Goal: Task Accomplishment & Management: Use online tool/utility

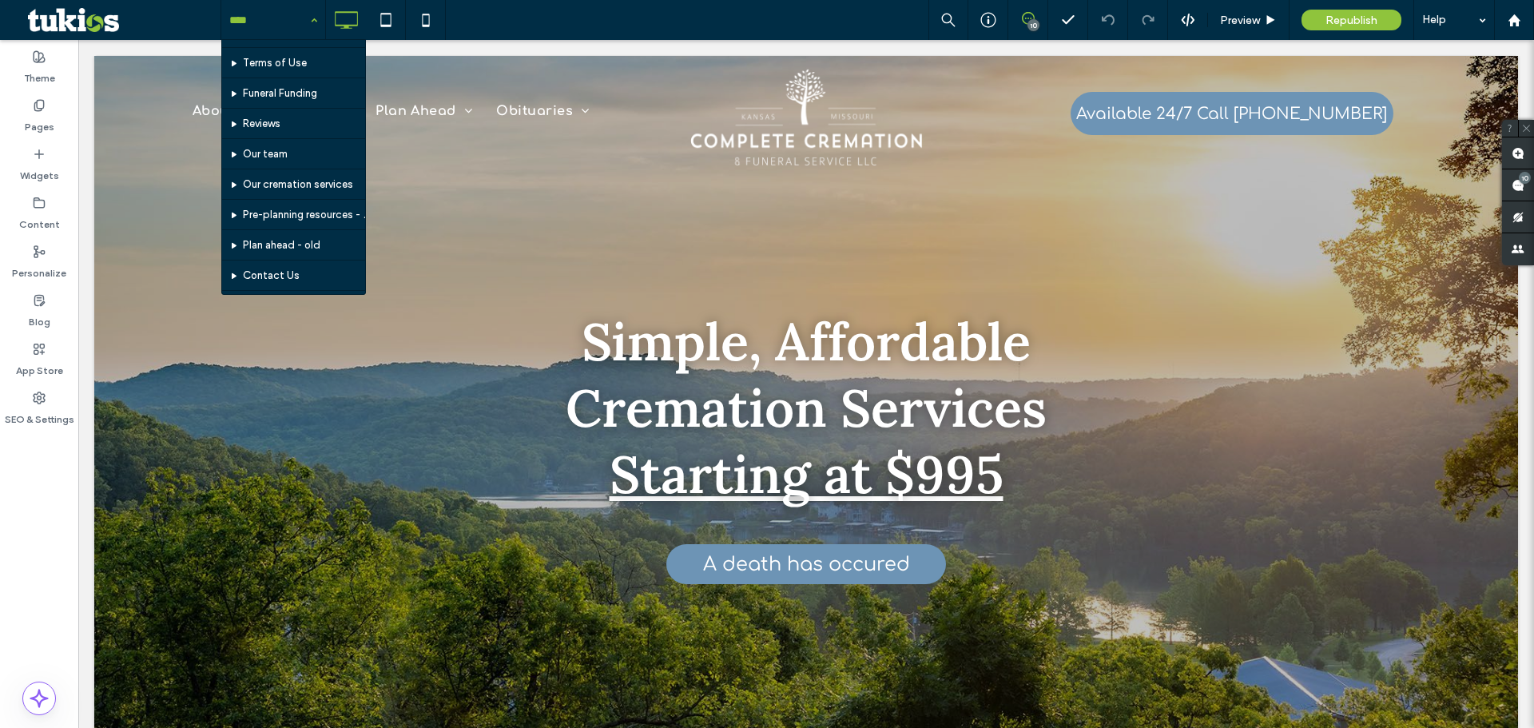
scroll to position [988, 0]
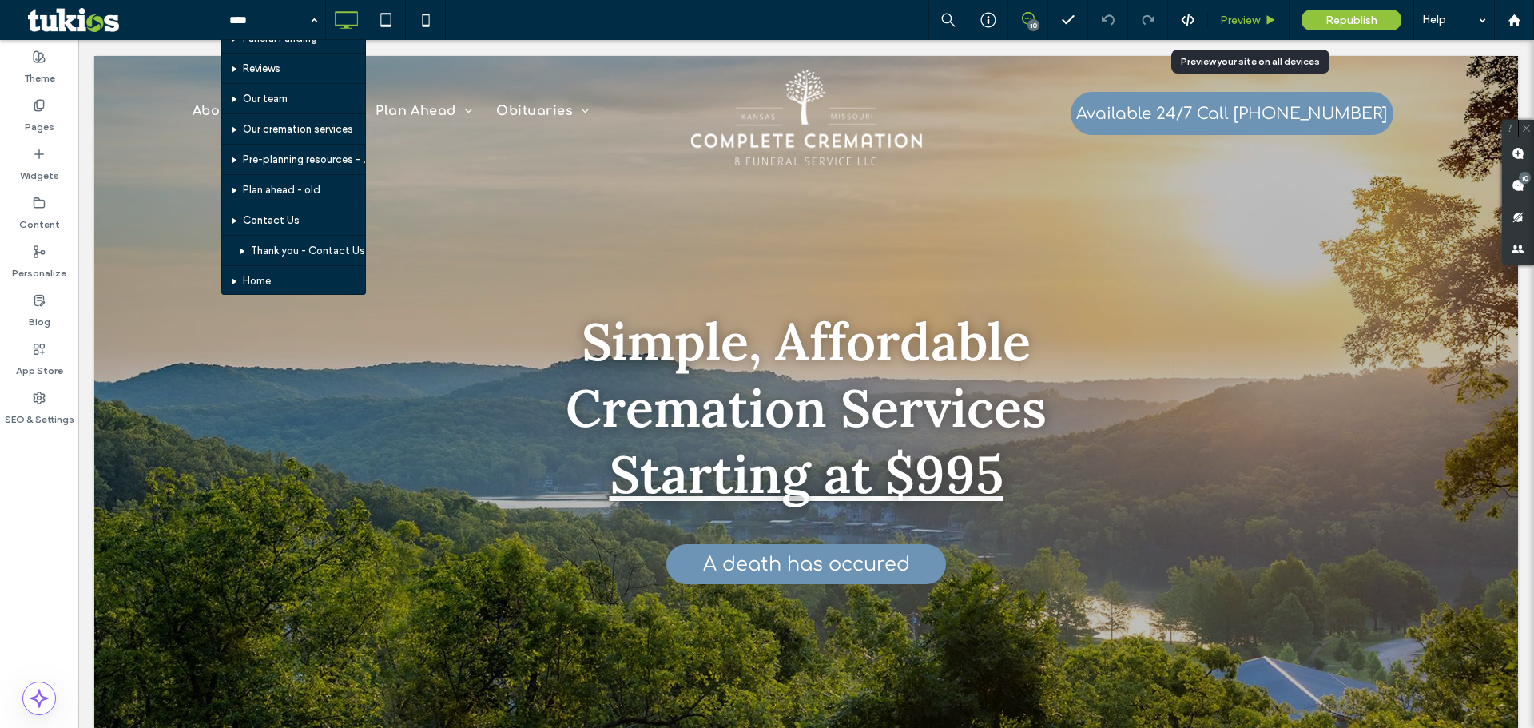
click at [1241, 8] on div "Preview" at bounding box center [1248, 20] width 81 height 40
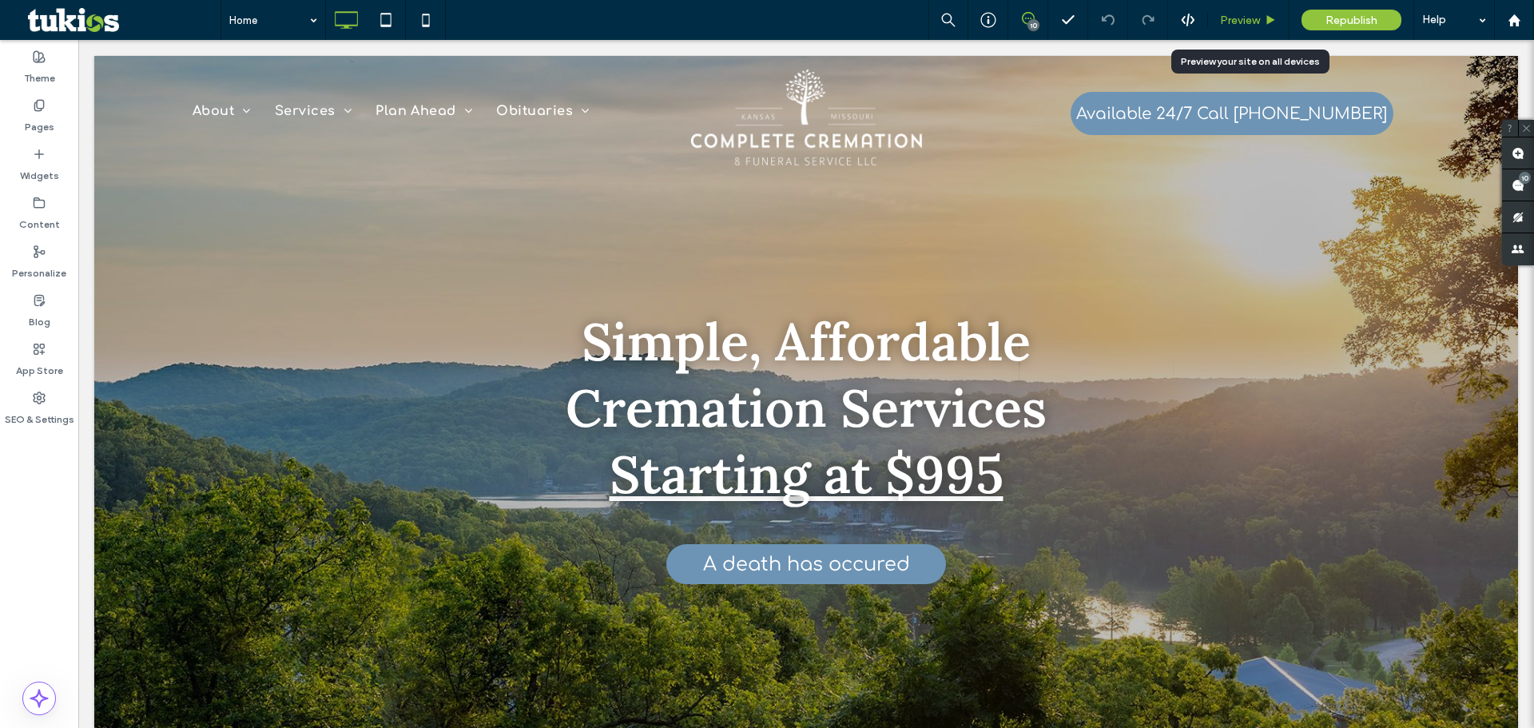
click at [1242, 25] on span "Preview" at bounding box center [1240, 21] width 40 height 14
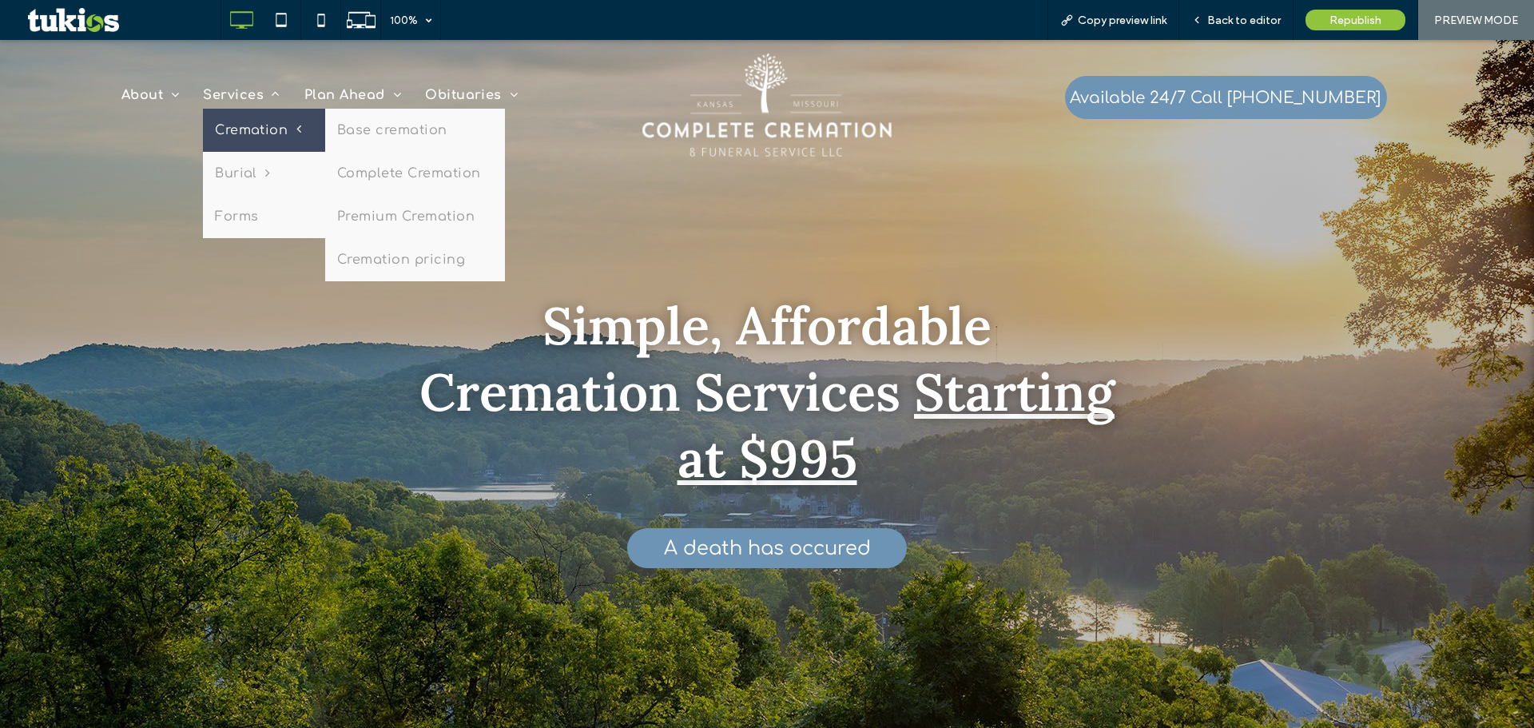
click at [268, 135] on span "Cremation" at bounding box center [258, 130] width 86 height 19
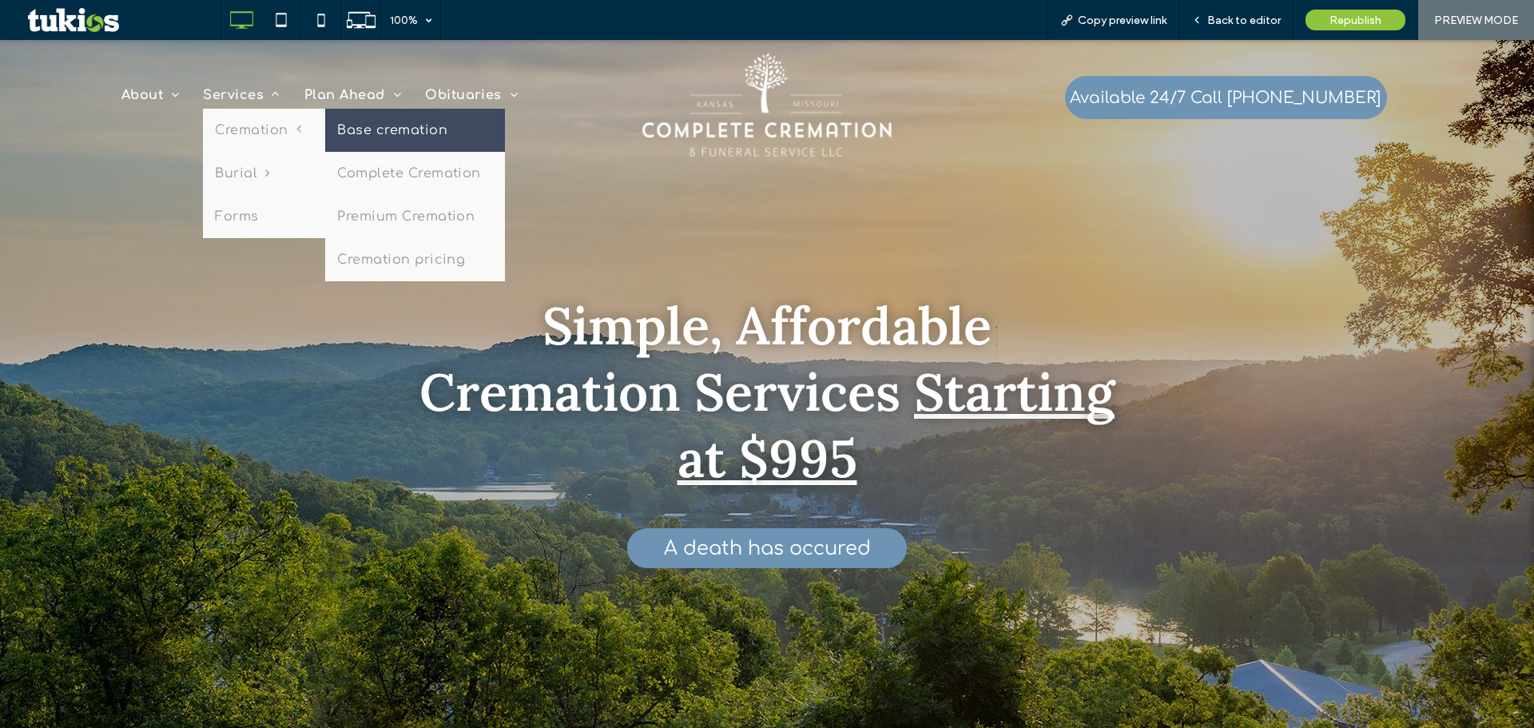
click at [395, 136] on link "Base cremation" at bounding box center [415, 130] width 180 height 43
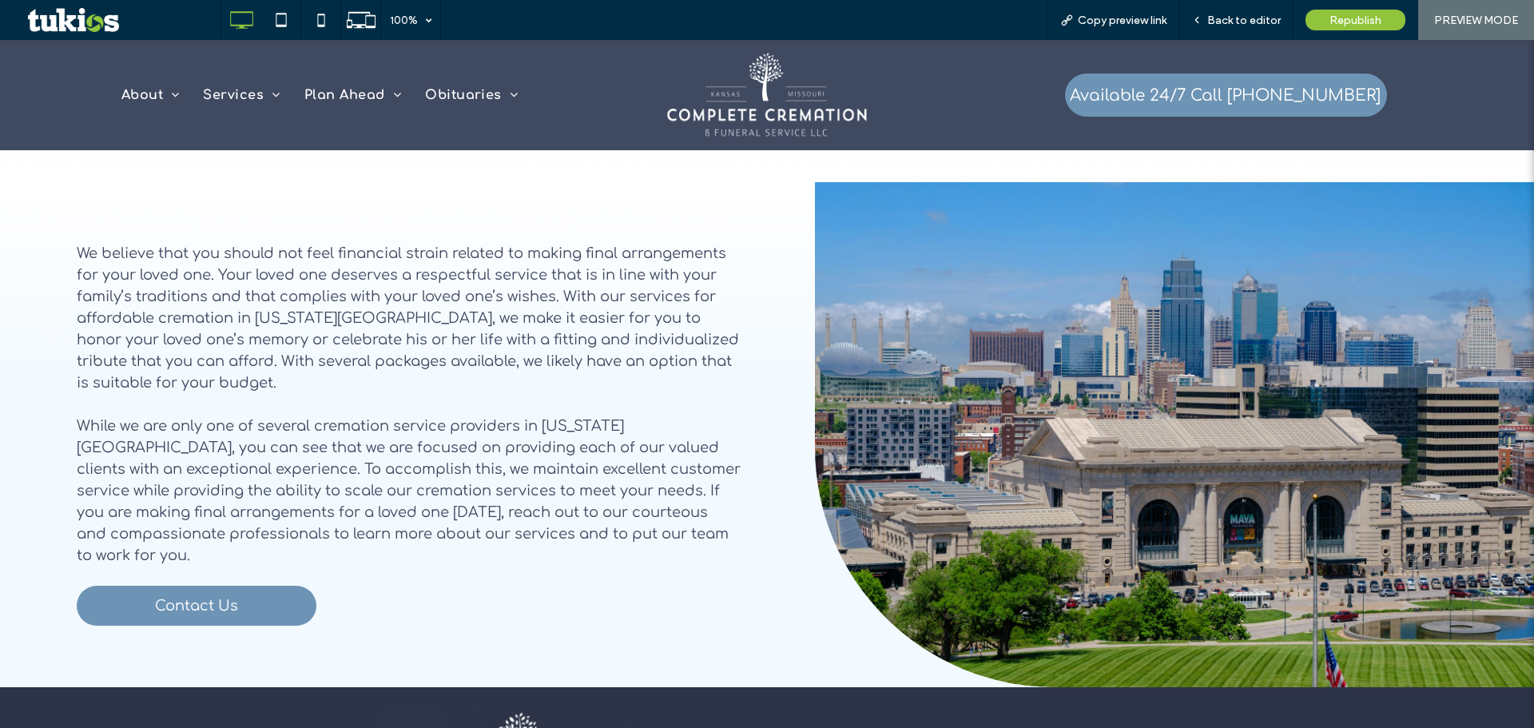
scroll to position [998, 0]
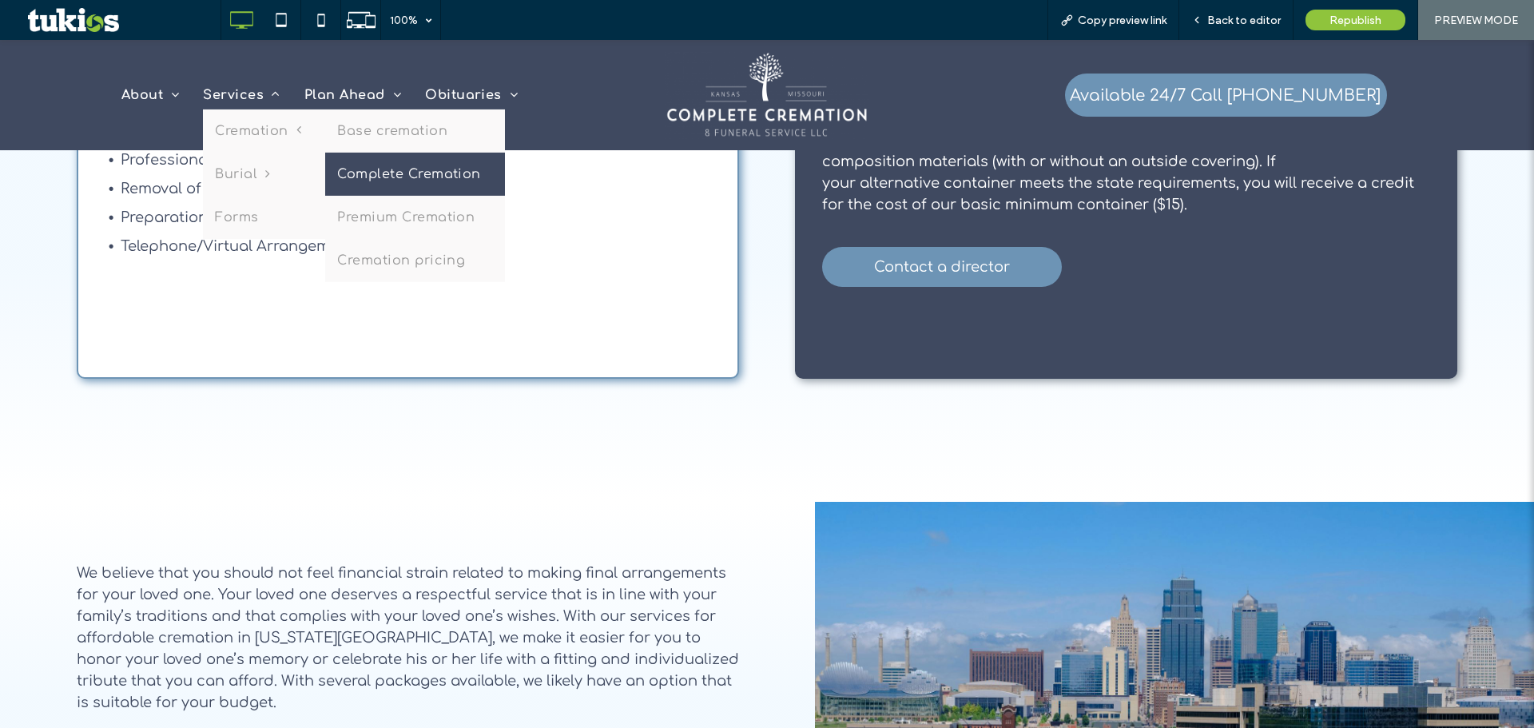
click at [391, 179] on link "Complete Cremation" at bounding box center [415, 173] width 180 height 43
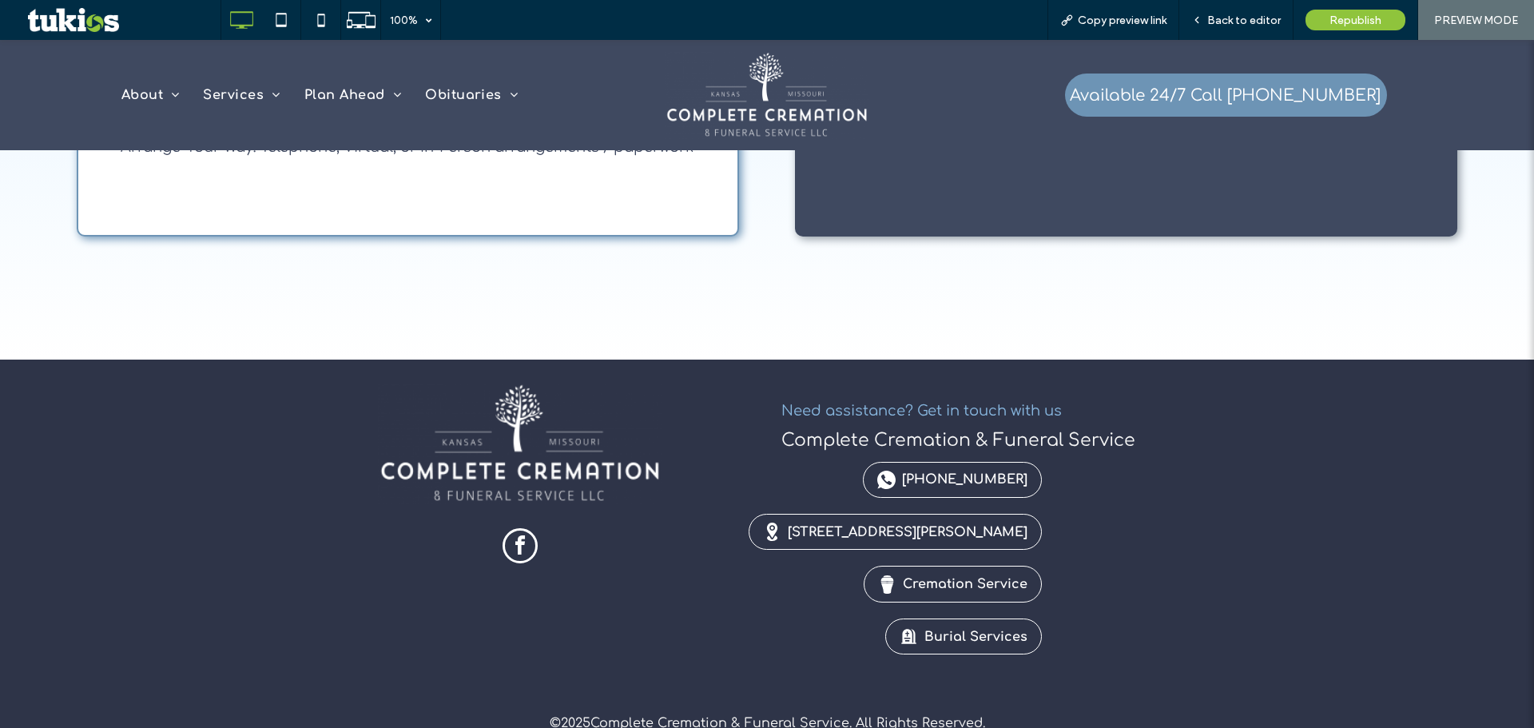
scroll to position [1154, 0]
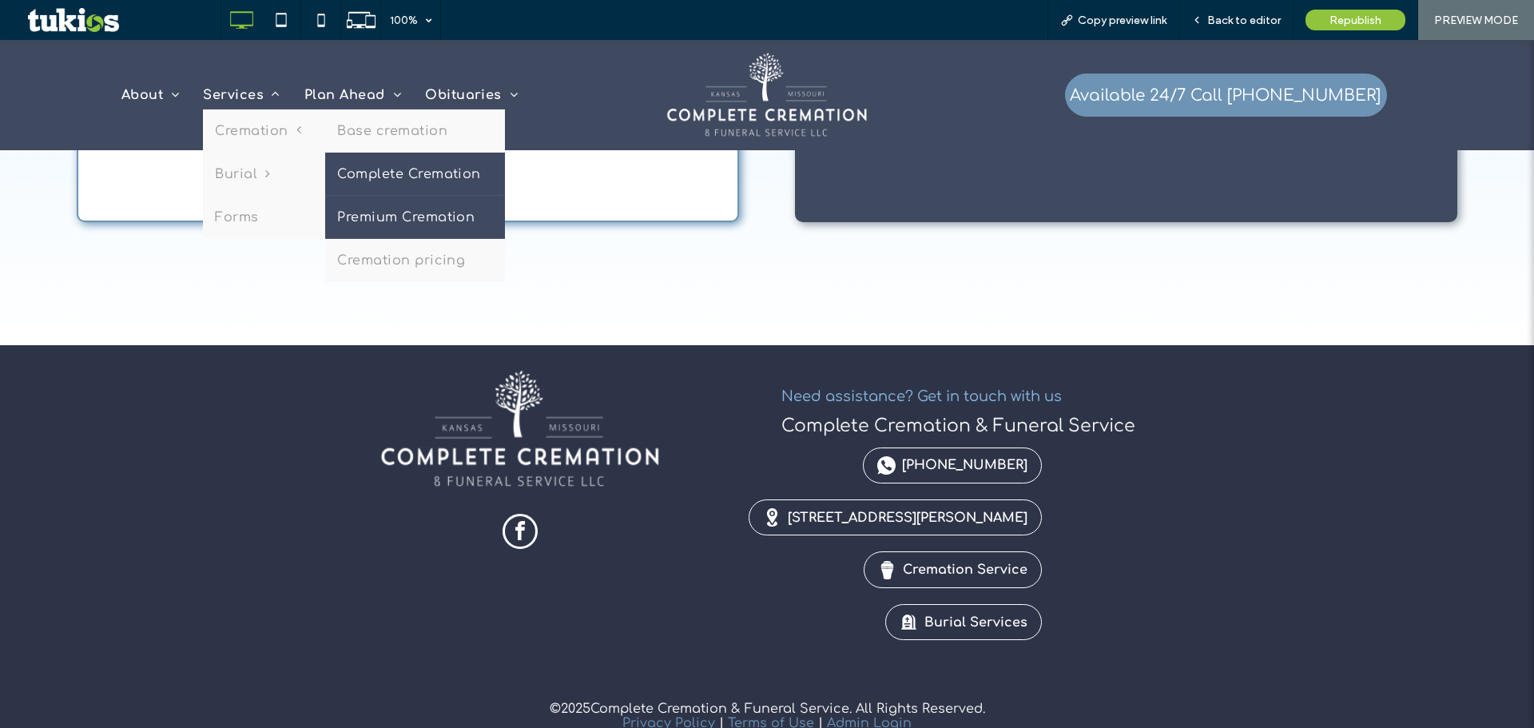
click at [423, 224] on link "Premium Cremation" at bounding box center [415, 216] width 180 height 43
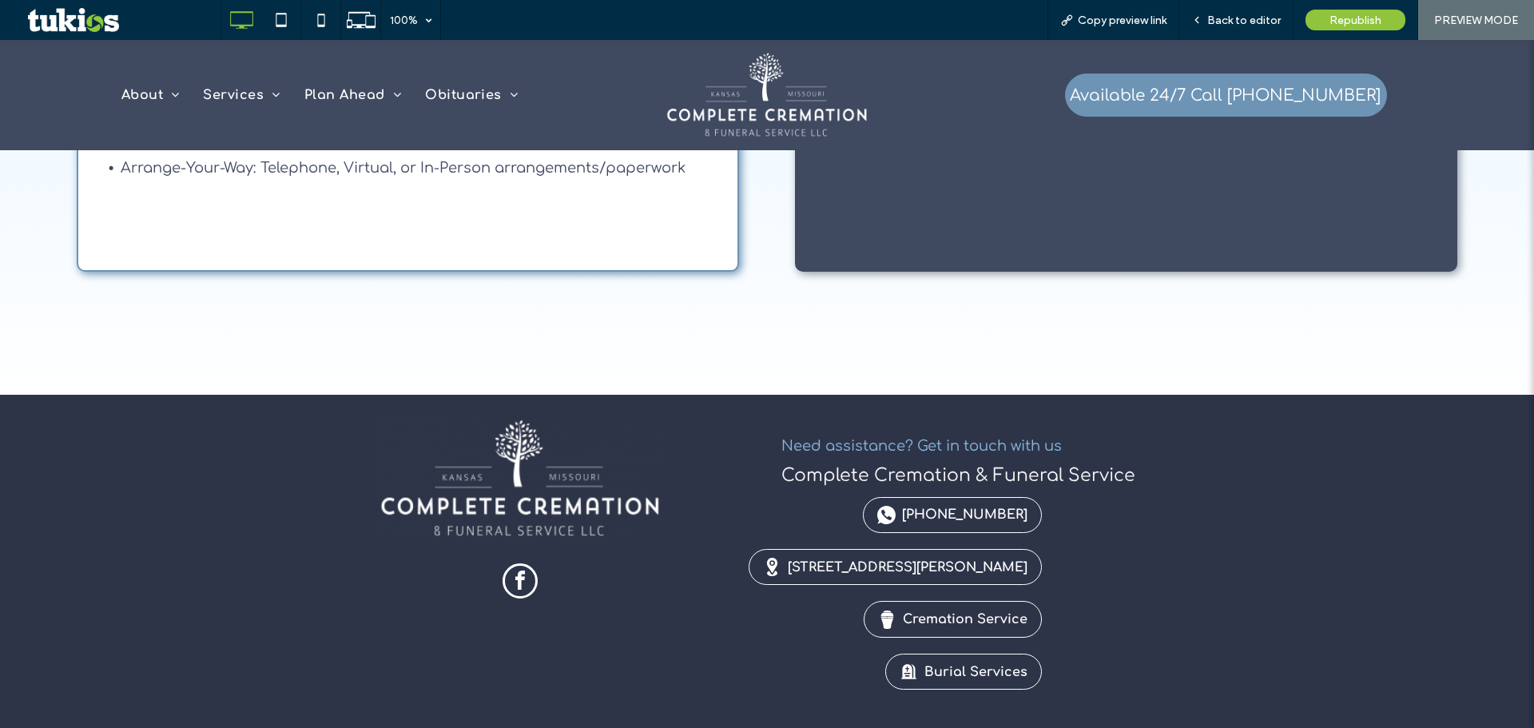
scroll to position [1154, 0]
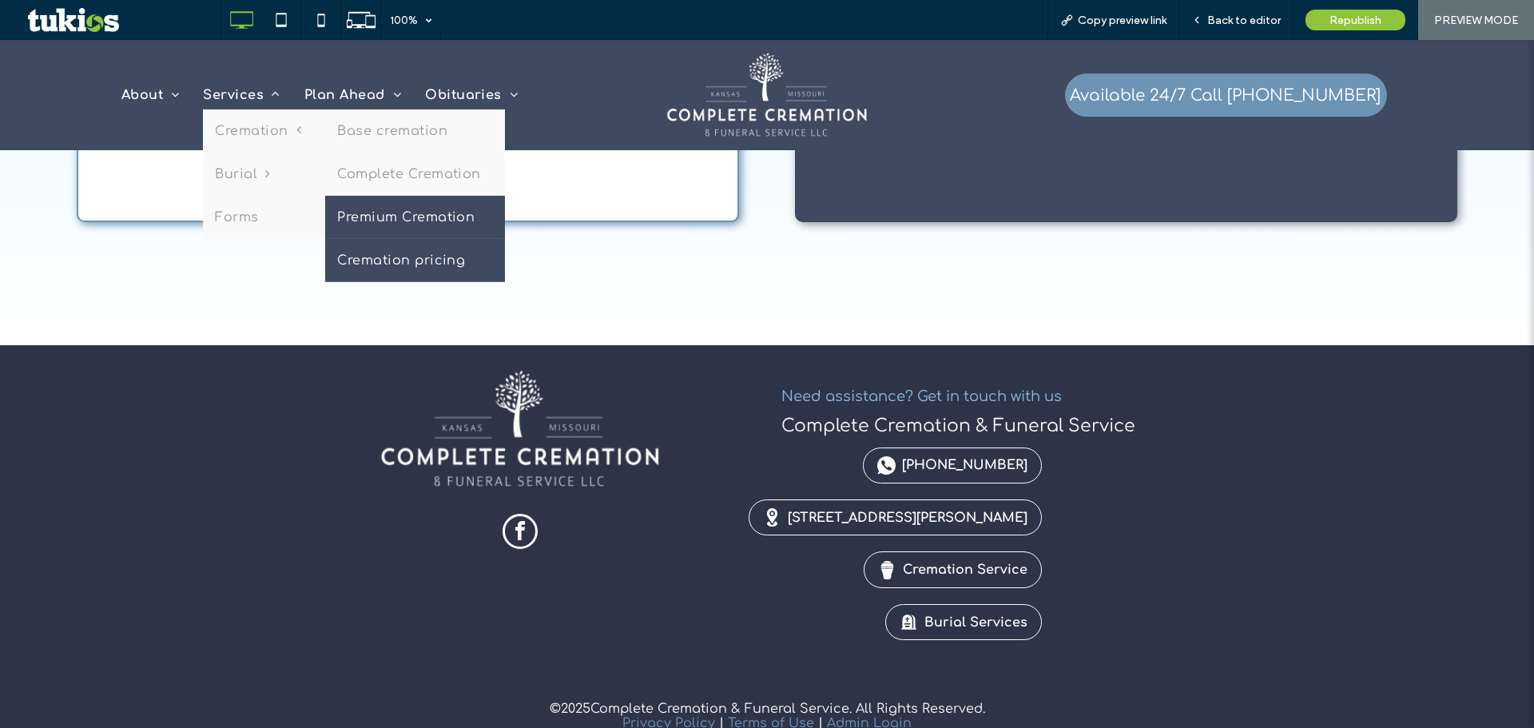
click at [399, 256] on link "Cremation pricing" at bounding box center [415, 259] width 180 height 43
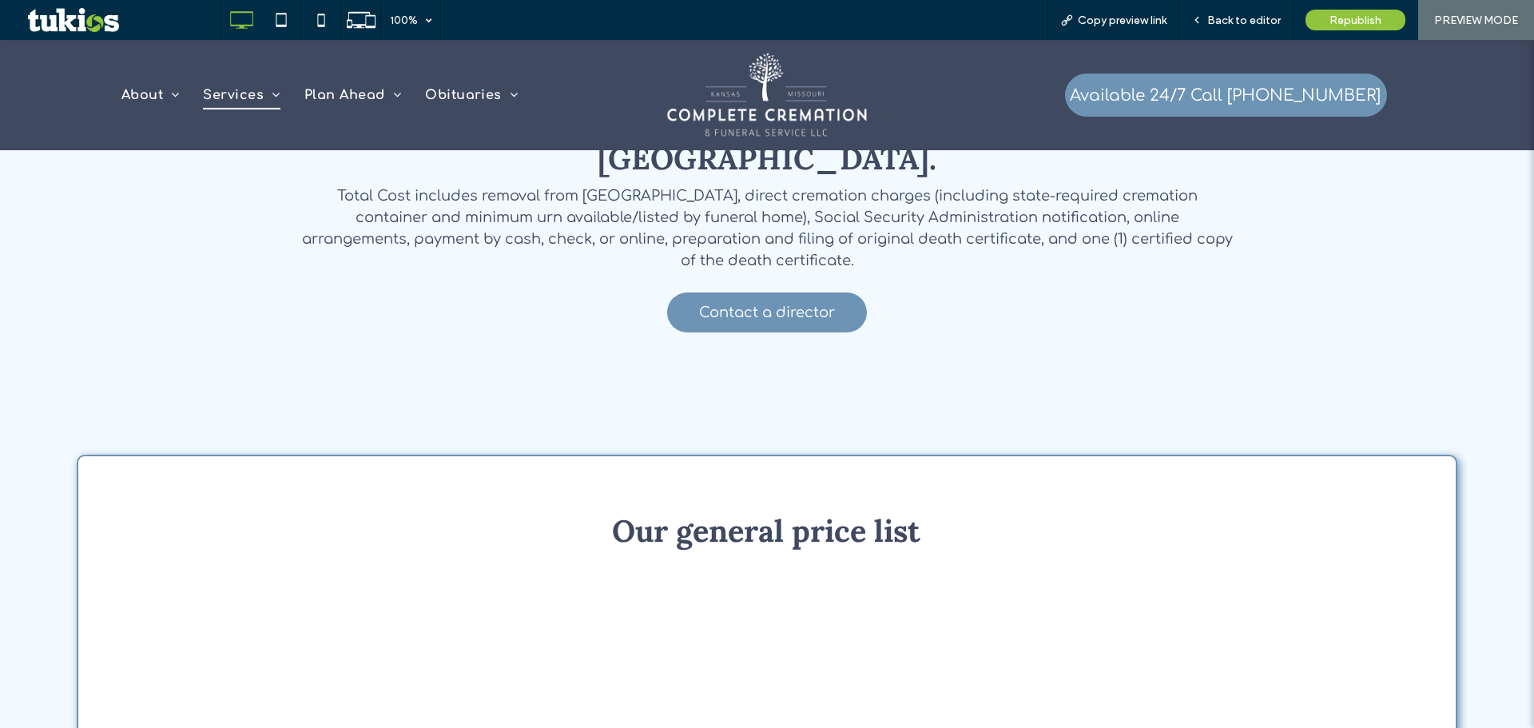
scroll to position [719, 0]
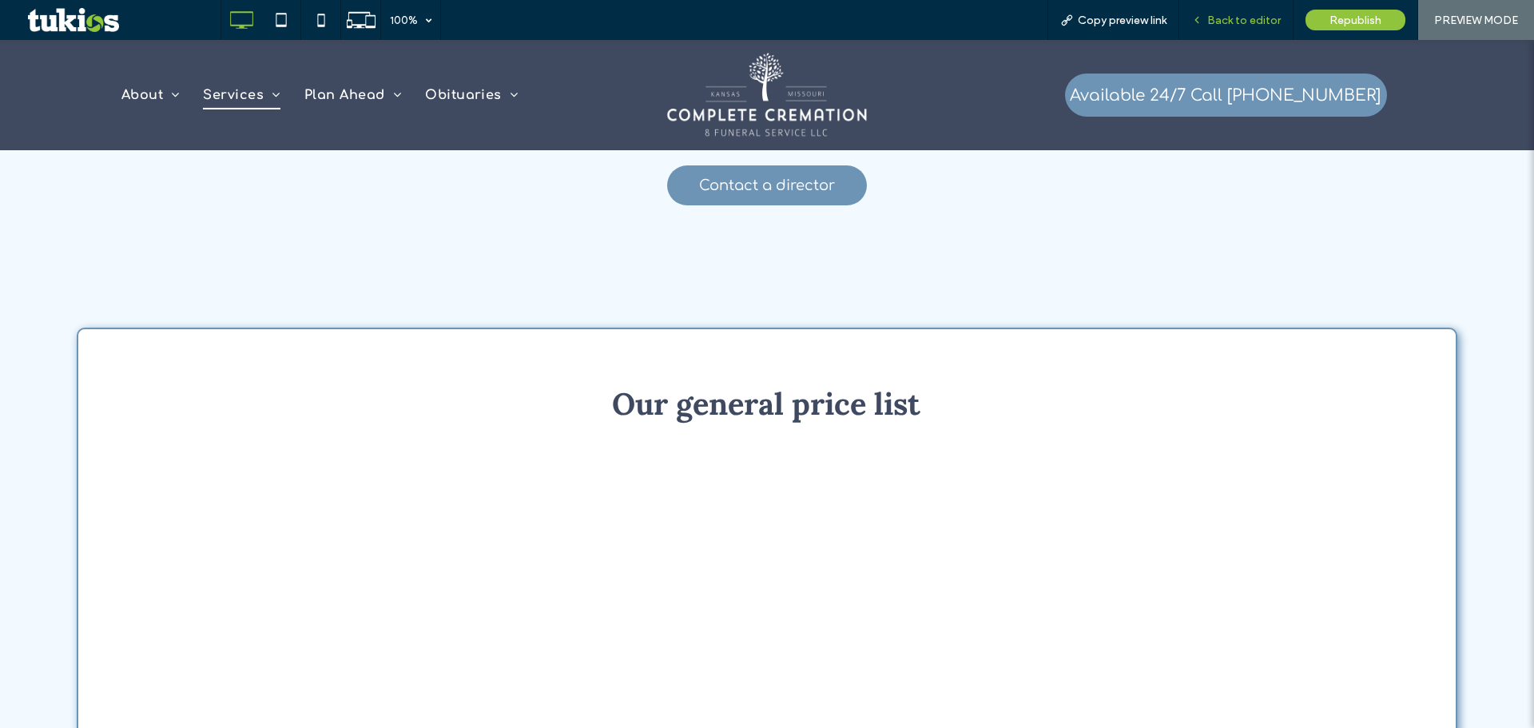
click at [1243, 30] on div "Back to editor" at bounding box center [1236, 20] width 114 height 40
click at [1251, 19] on span "Back to editor" at bounding box center [1244, 21] width 74 height 14
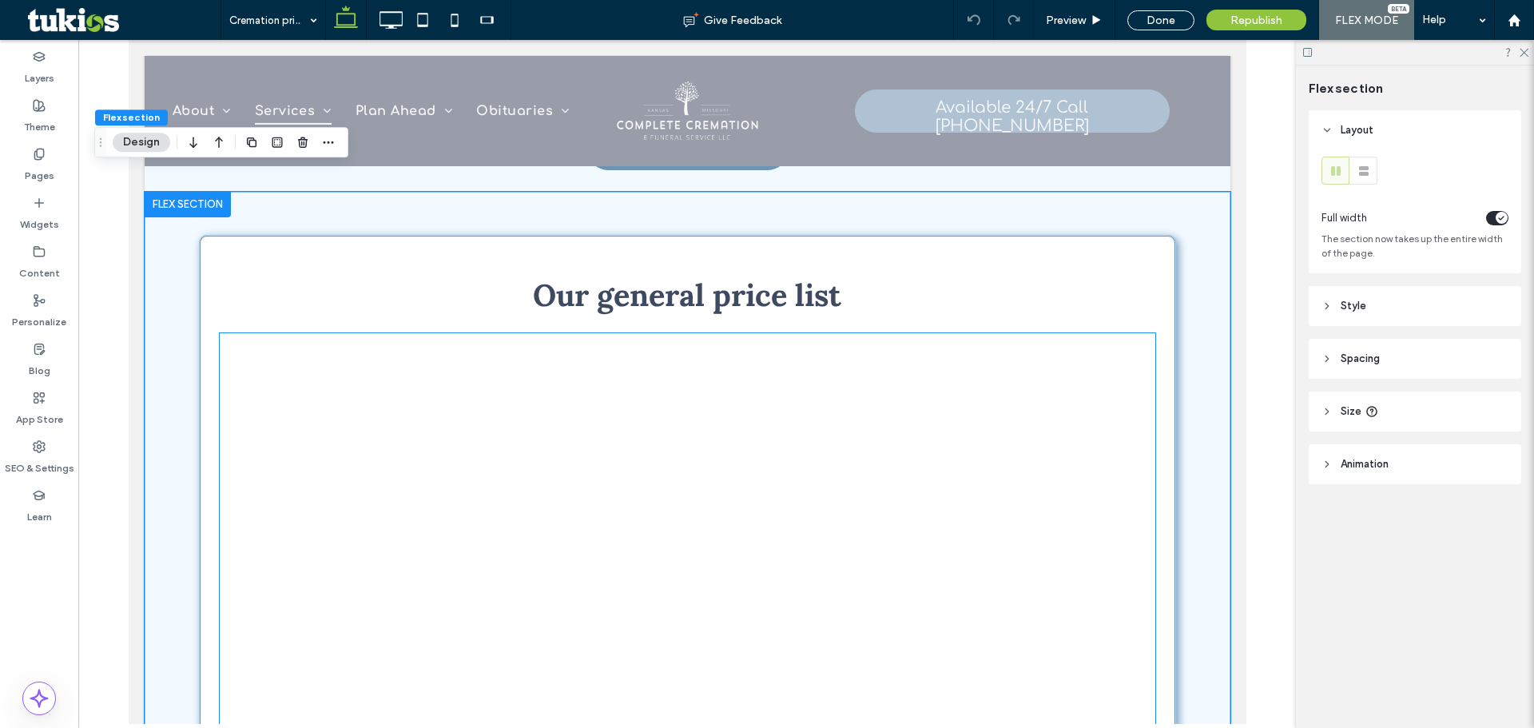
scroll to position [681, 0]
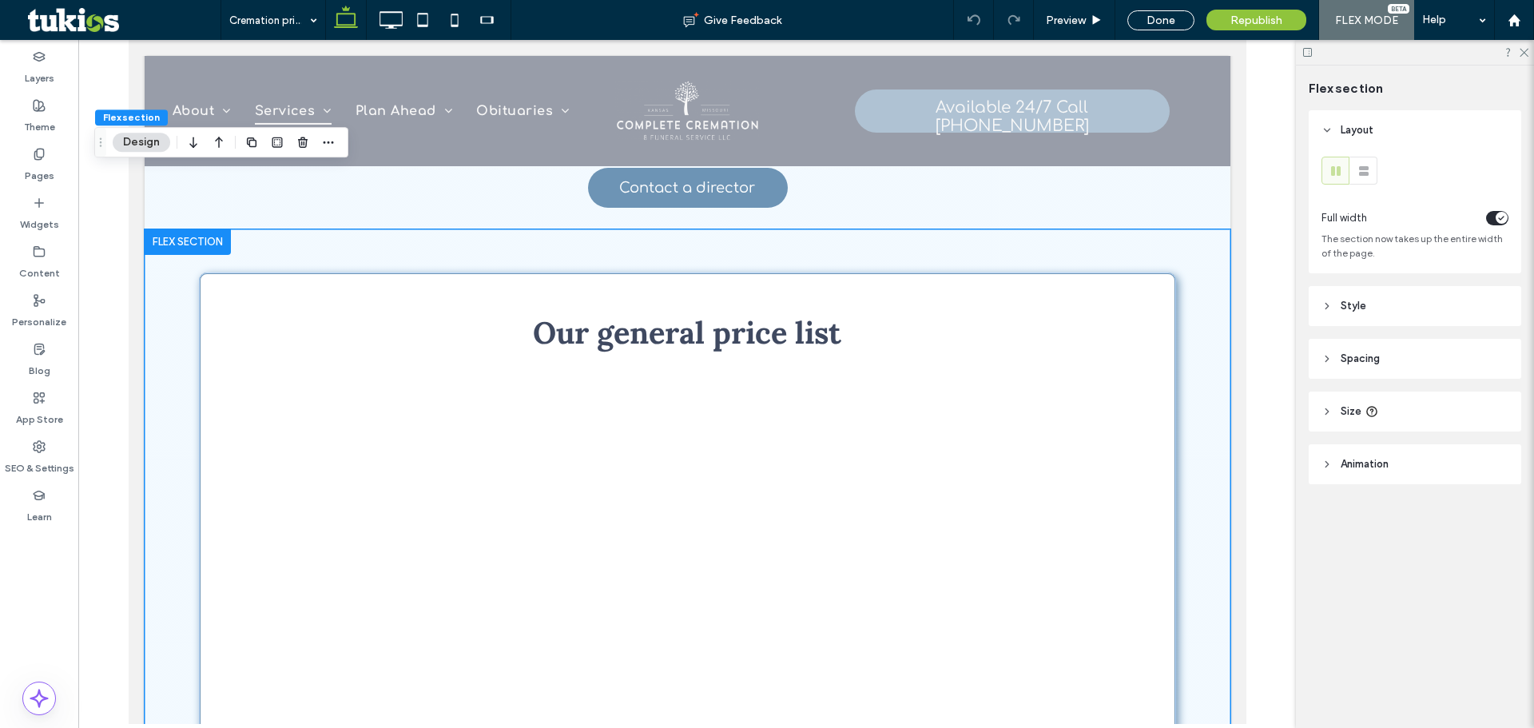
click at [152, 137] on button "Design" at bounding box center [142, 142] width 58 height 19
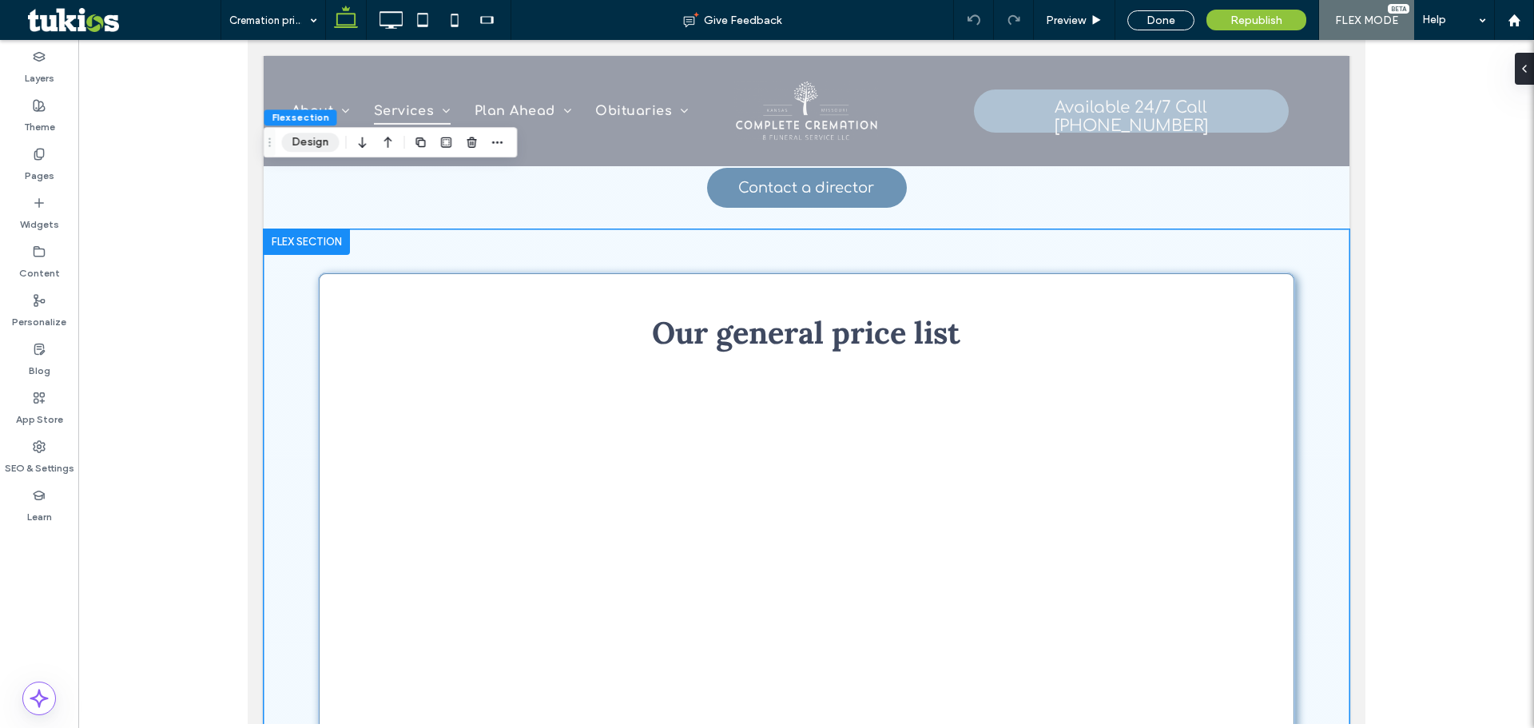
click at [296, 149] on button "Design" at bounding box center [311, 142] width 58 height 19
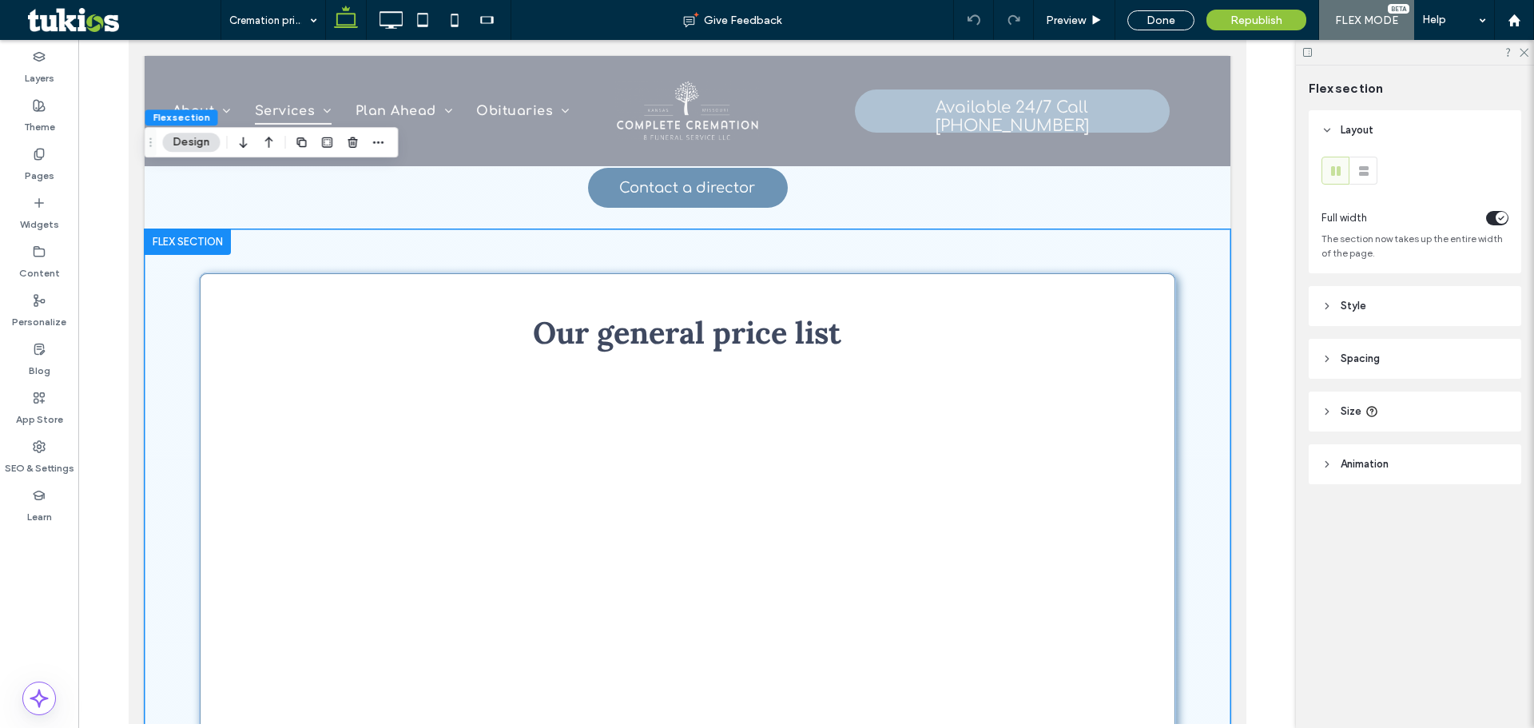
click at [1528, 53] on div at bounding box center [1415, 52] width 238 height 25
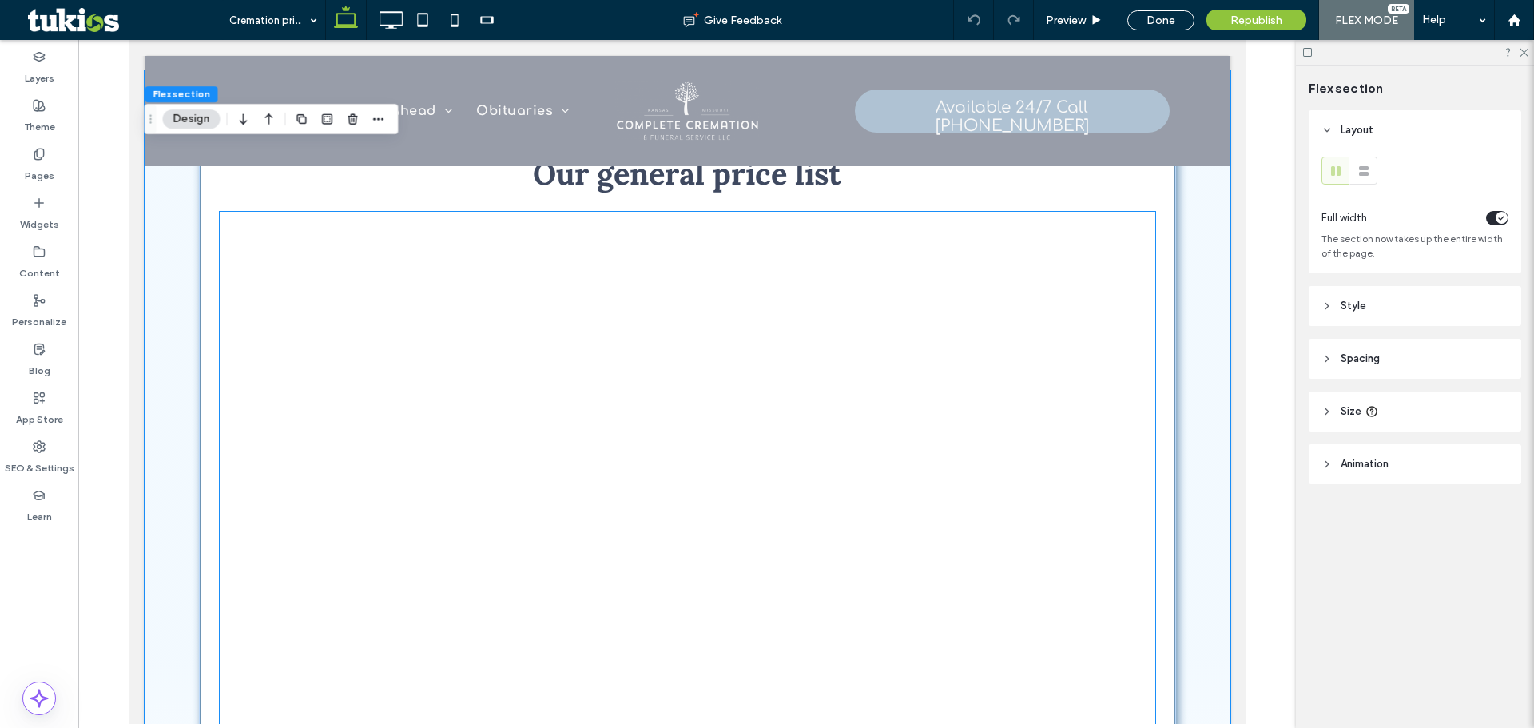
scroll to position [841, 0]
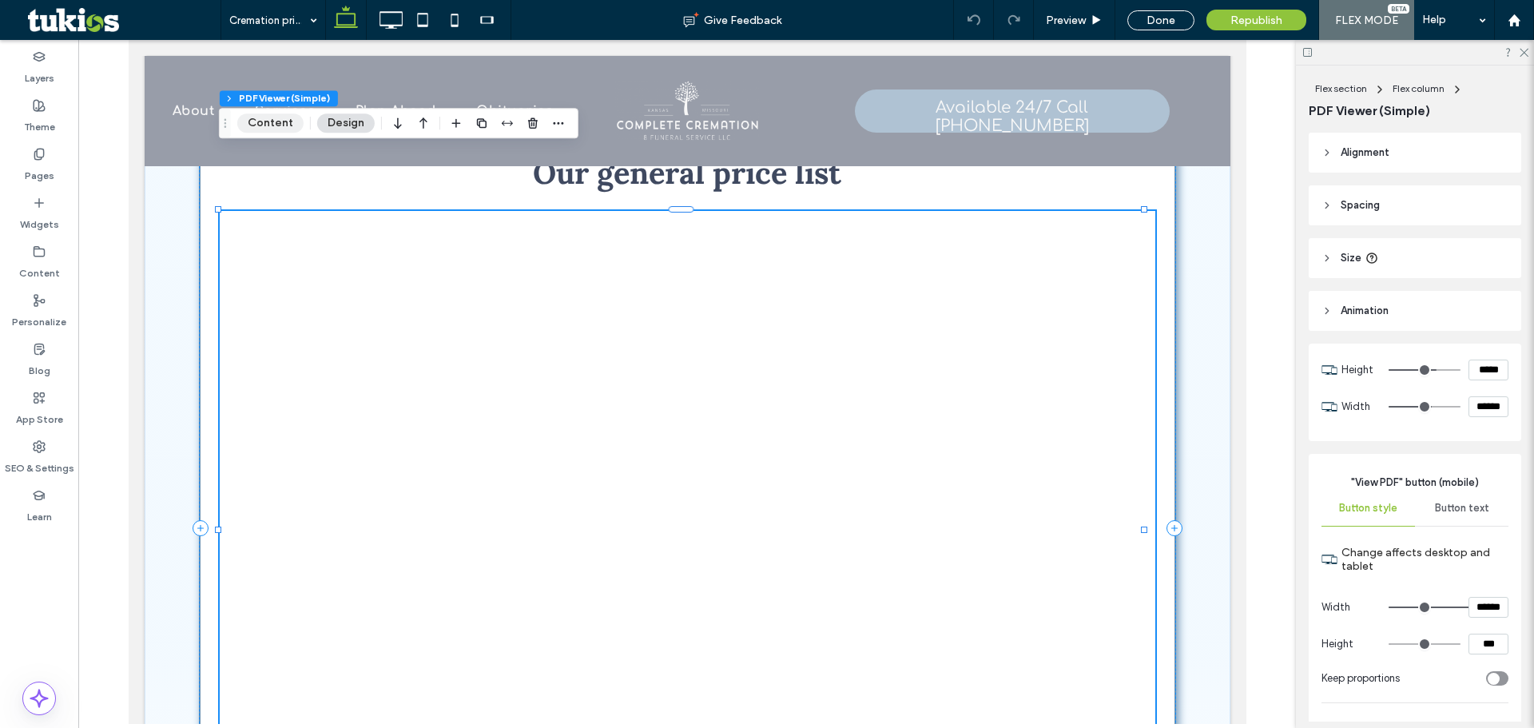
click at [264, 121] on button "Content" at bounding box center [270, 122] width 66 height 19
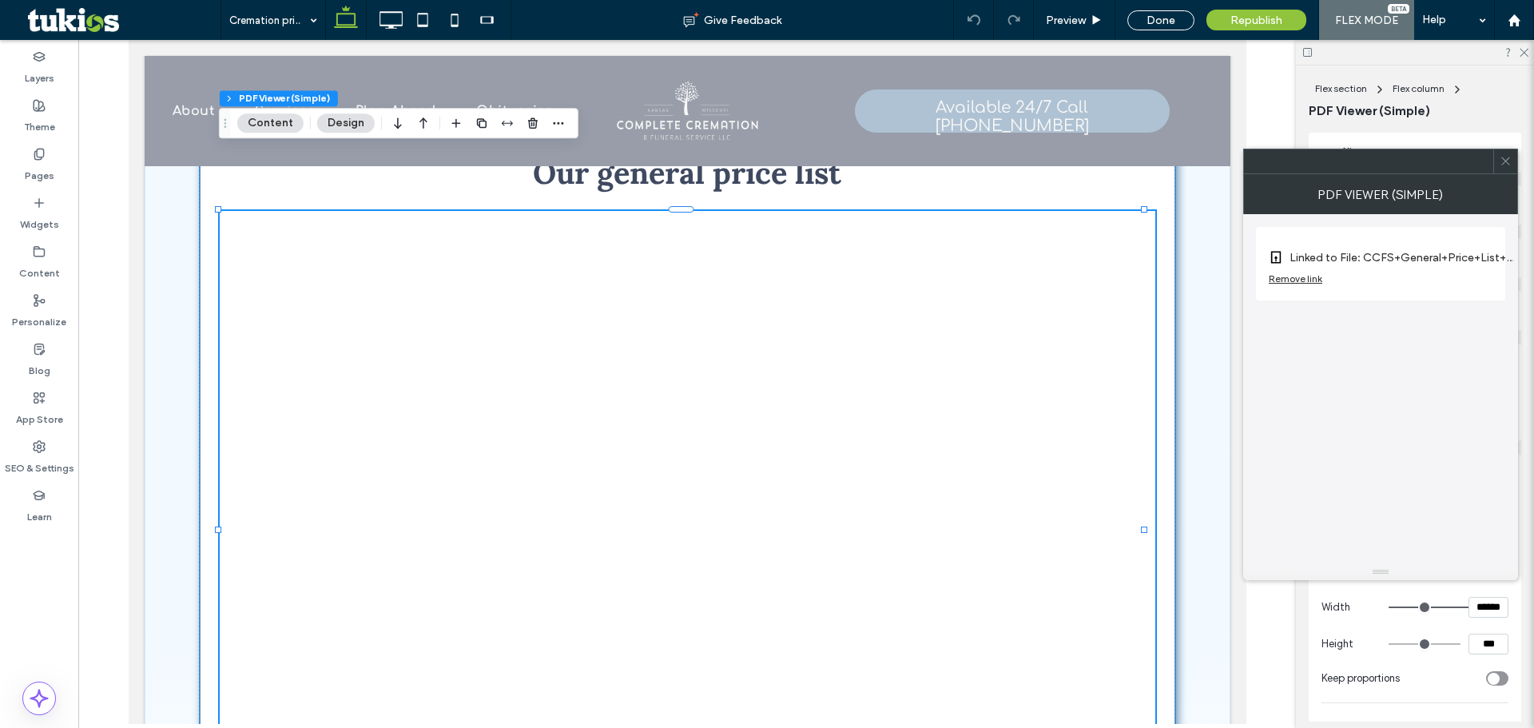
click at [1365, 263] on label "Linked to File: CCFS+General+Price+List+-+Working+Copy+25-+Word+(1)-78358c69.pdf" at bounding box center [1401, 258] width 224 height 30
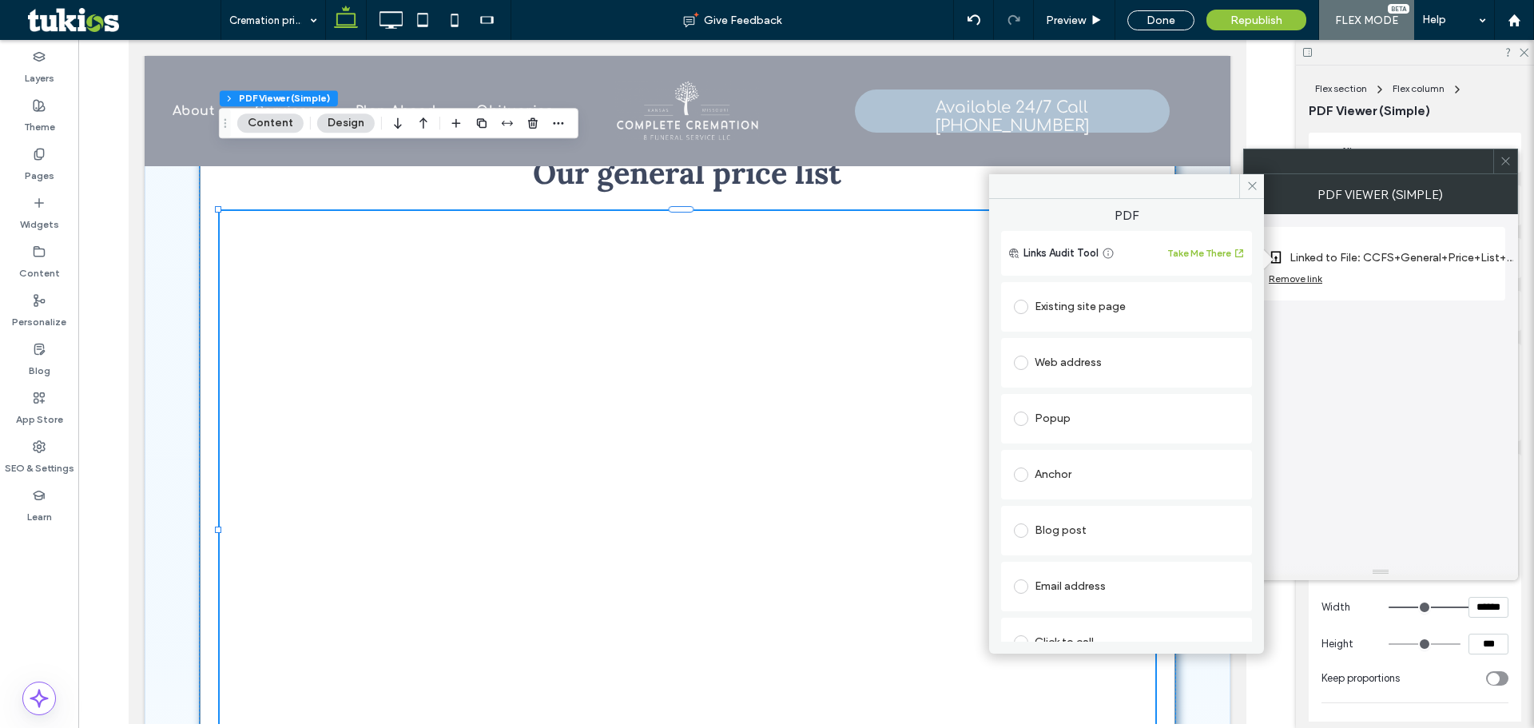
scroll to position [160, 0]
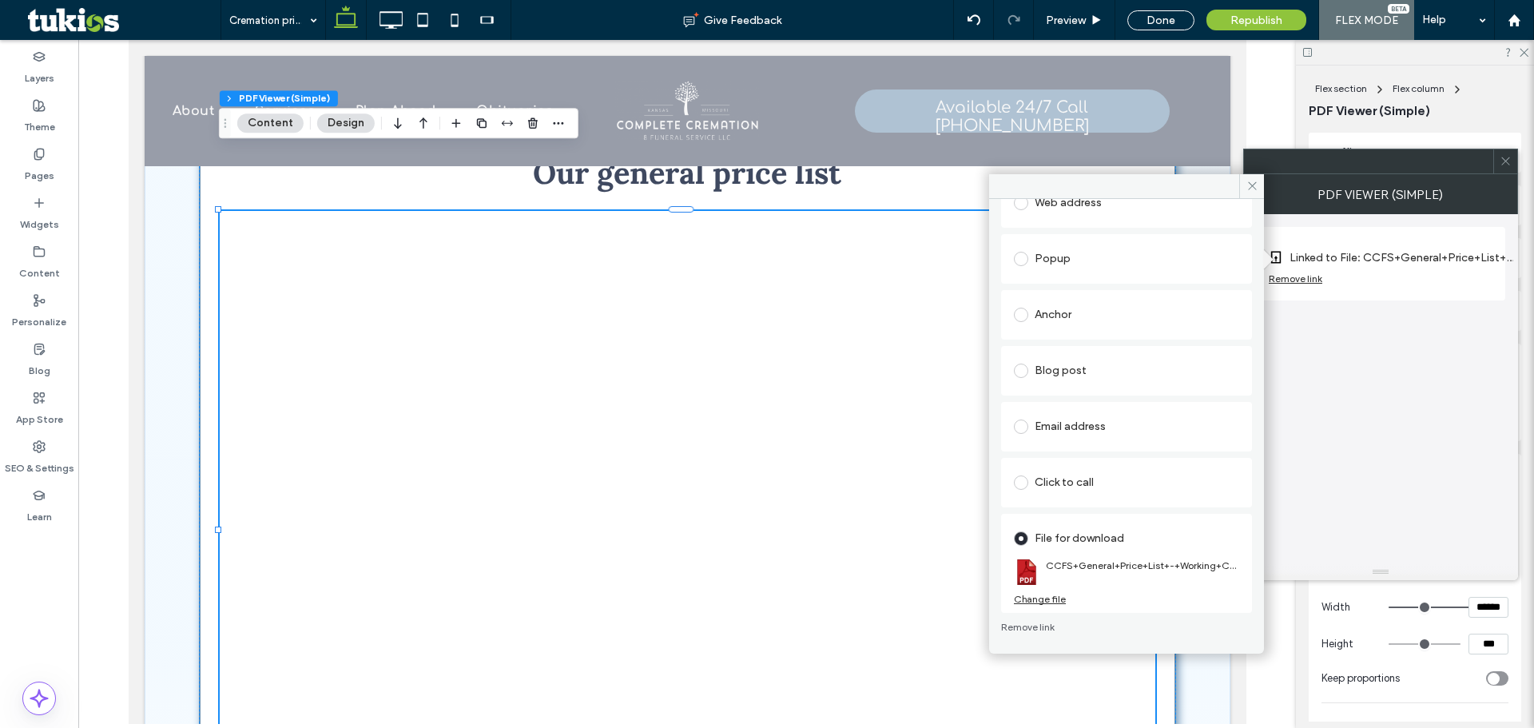
click at [1039, 598] on div "Change file" at bounding box center [1040, 599] width 52 height 12
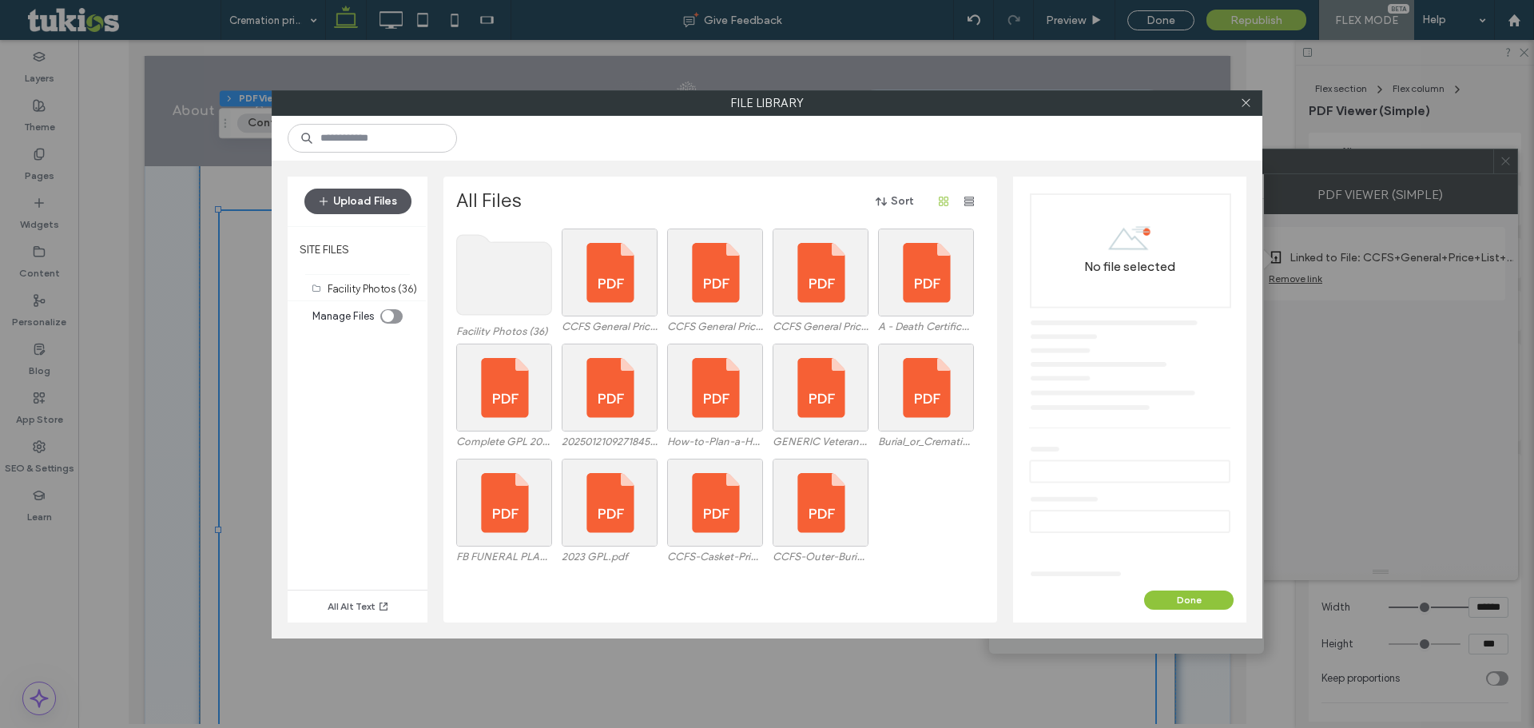
click at [348, 191] on button "Upload Files" at bounding box center [357, 202] width 107 height 26
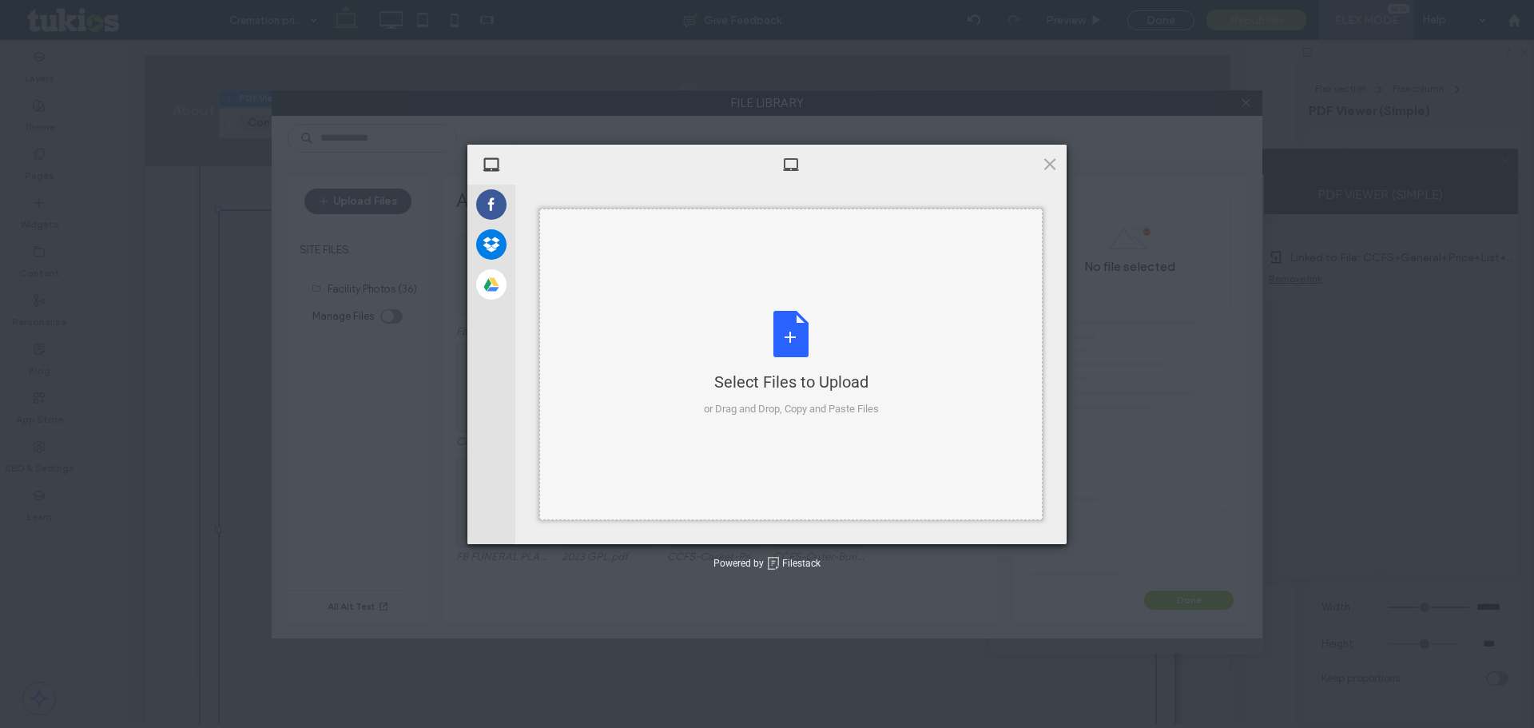
click at [777, 336] on div "Select Files to Upload or Drag and Drop, Copy and Paste Files" at bounding box center [791, 364] width 175 height 106
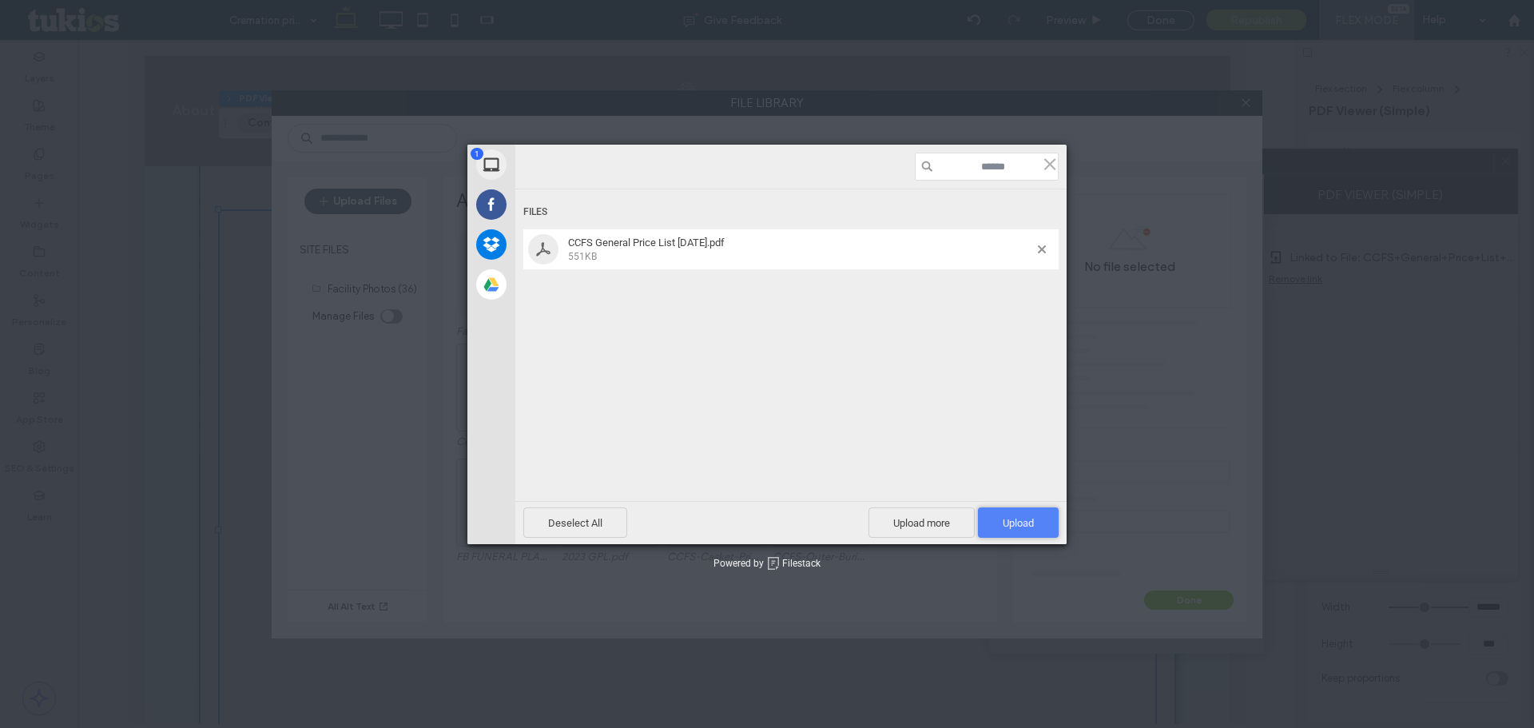
click at [1035, 529] on span "Upload 1" at bounding box center [1018, 522] width 81 height 30
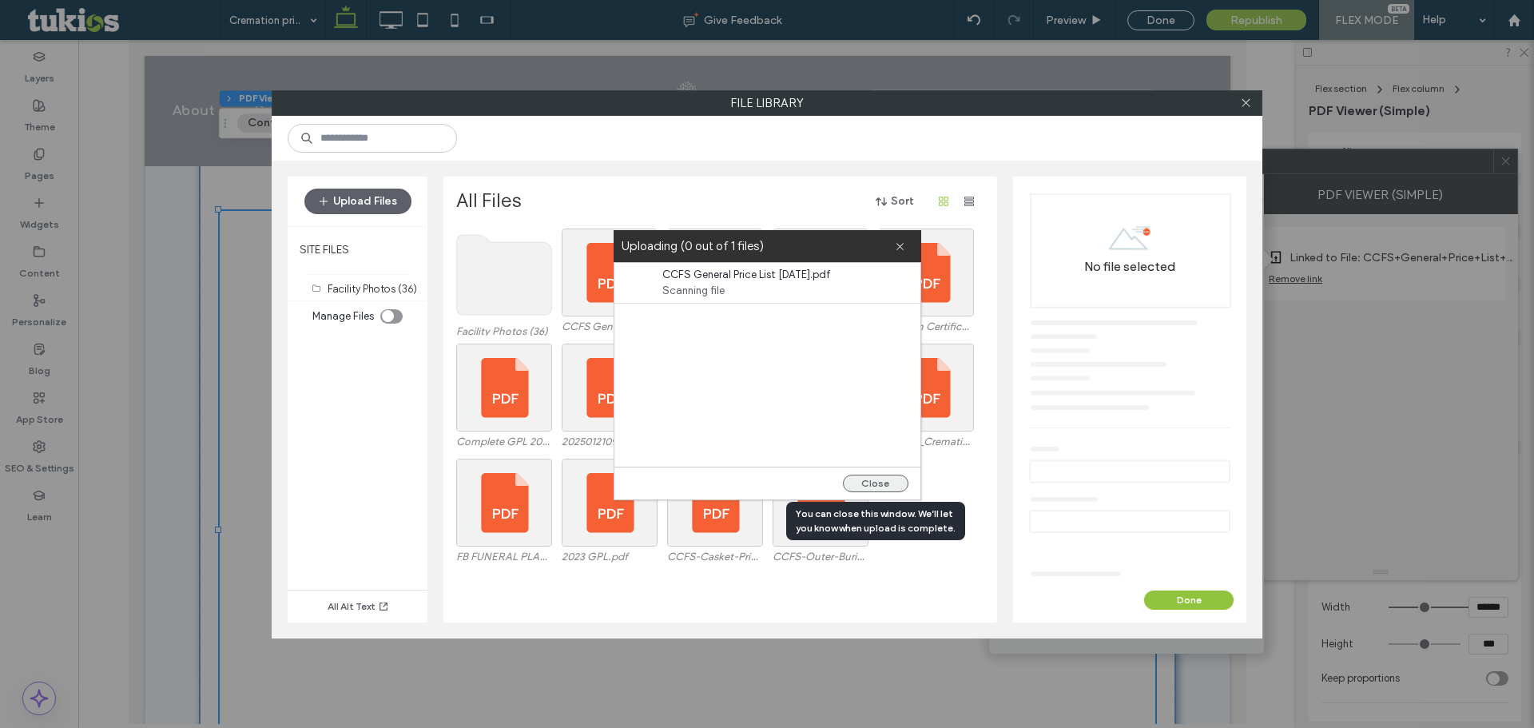
click at [868, 479] on button "Close" at bounding box center [876, 484] width 66 height 18
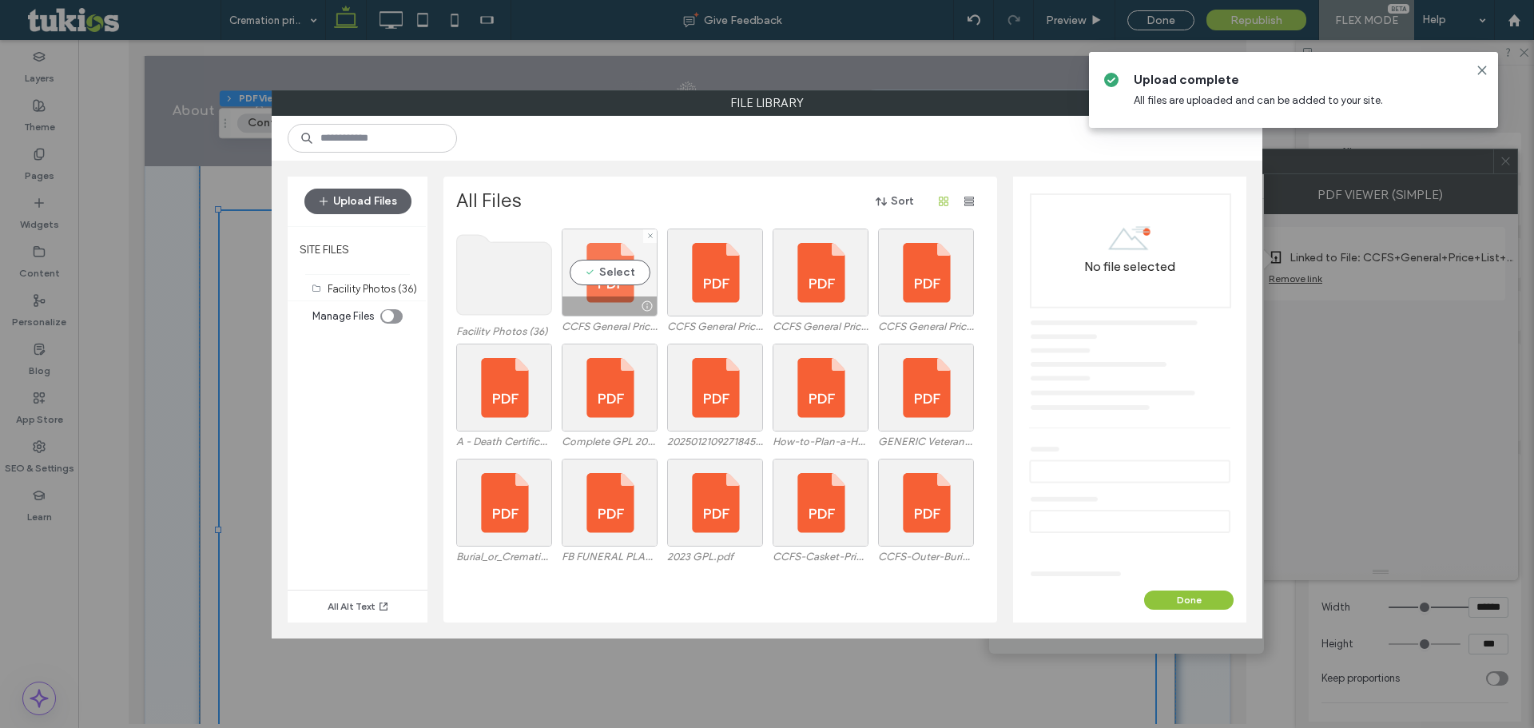
click at [606, 278] on div "Select" at bounding box center [610, 272] width 96 height 88
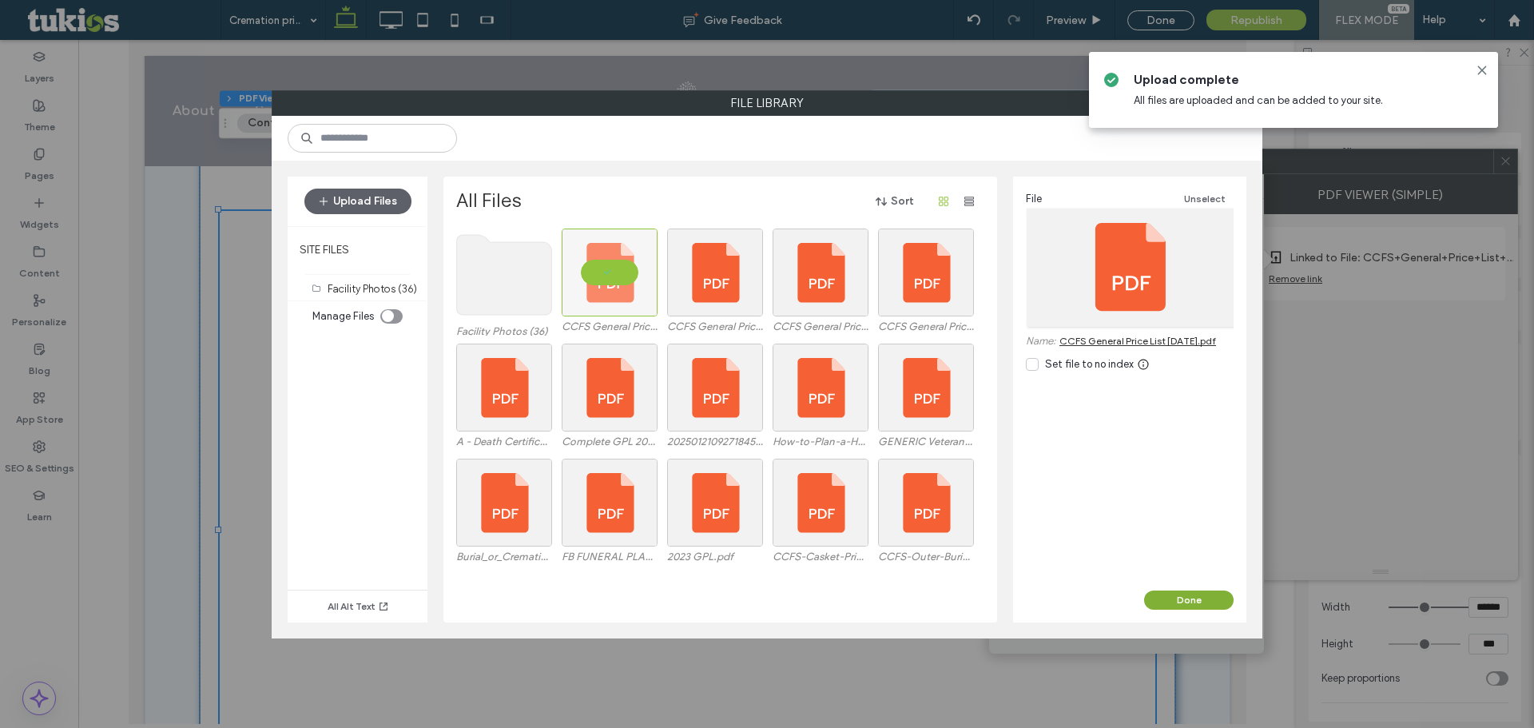
click at [1179, 599] on button "Done" at bounding box center [1188, 599] width 89 height 19
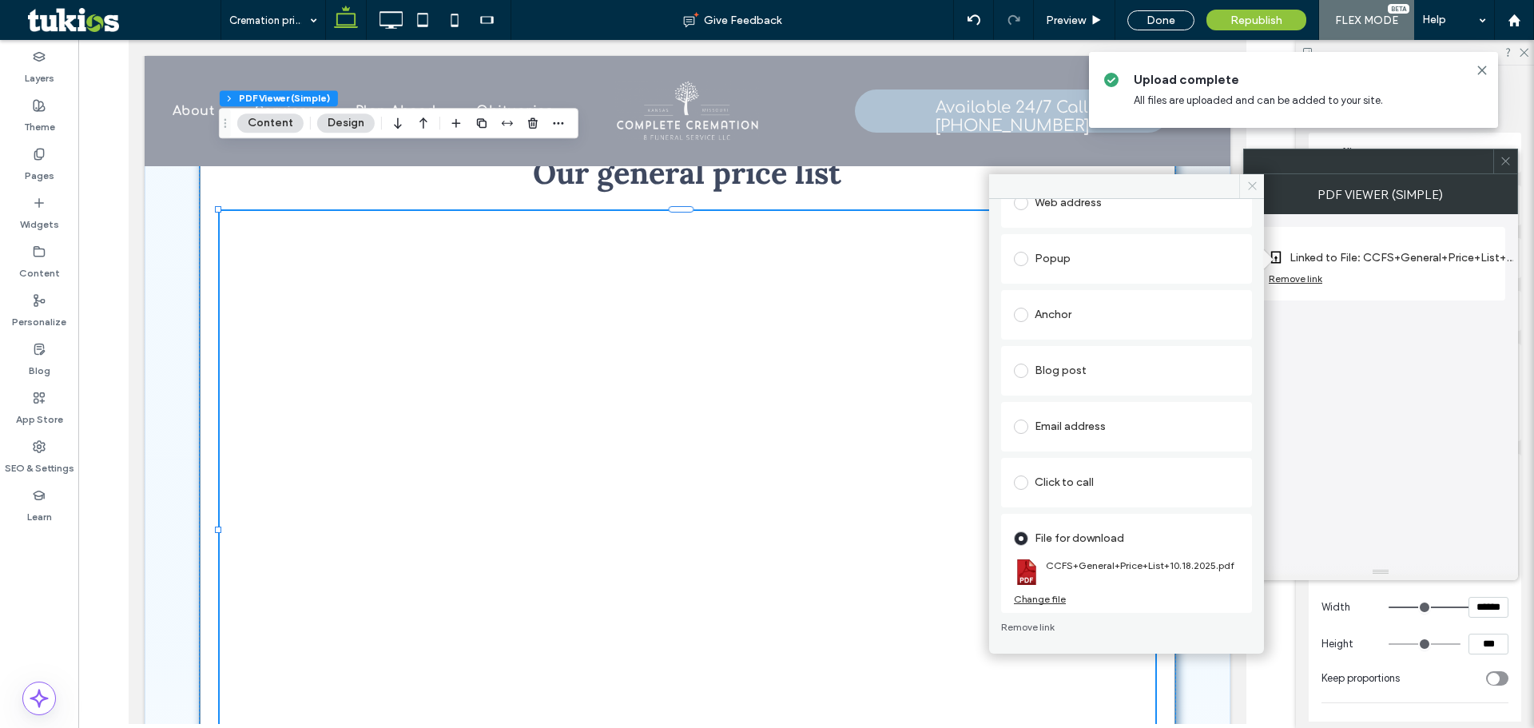
click at [1250, 181] on icon at bounding box center [1252, 186] width 12 height 12
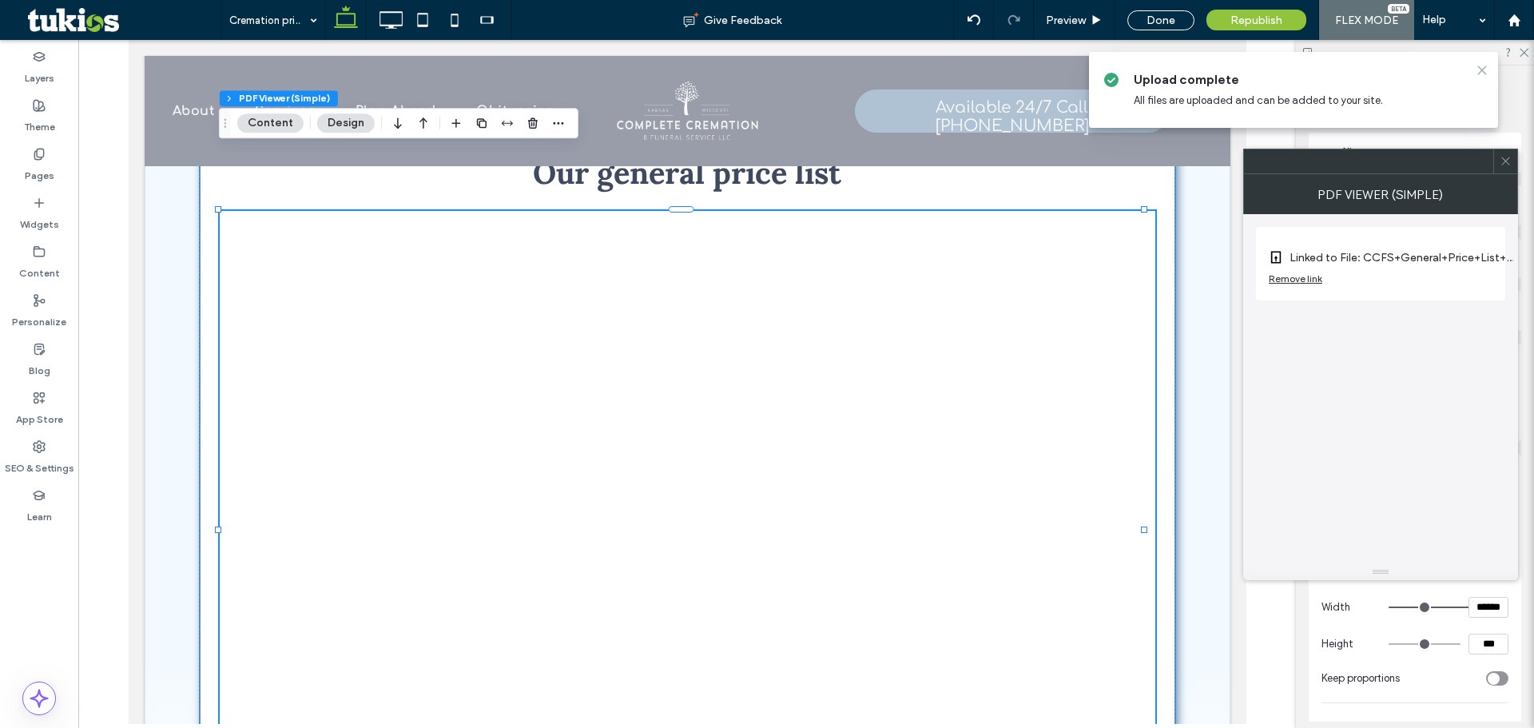
click at [1481, 68] on icon at bounding box center [1482, 70] width 13 height 13
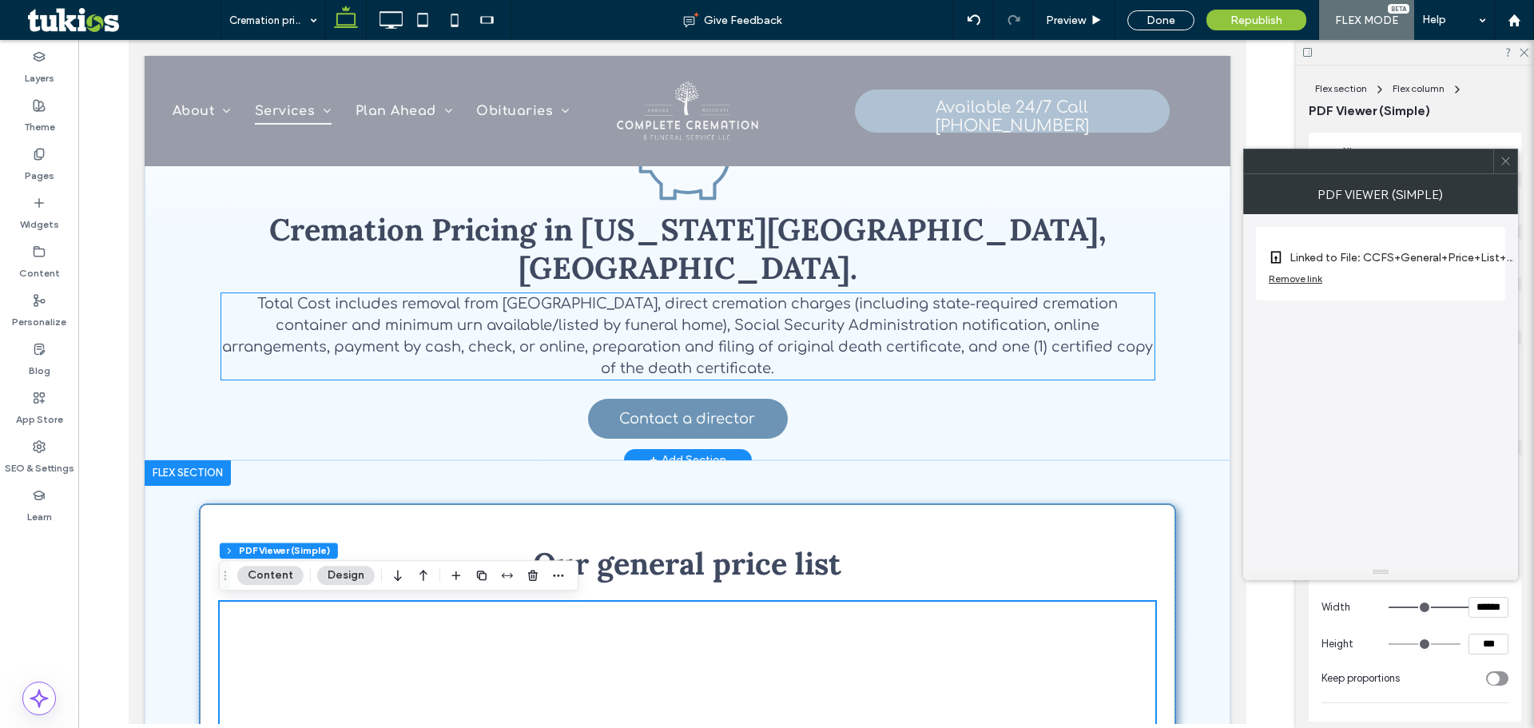
scroll to position [362, 0]
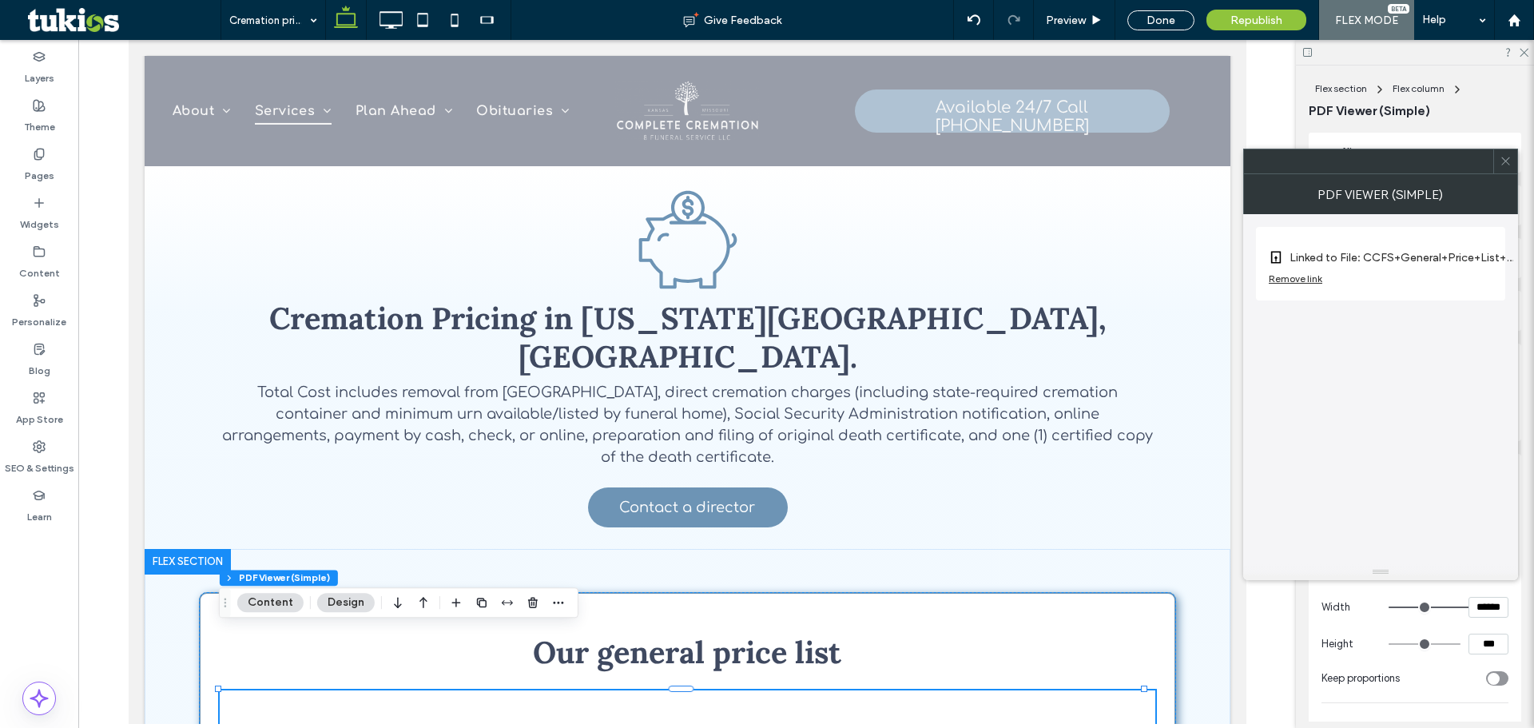
click at [1510, 158] on icon at bounding box center [1506, 161] width 12 height 12
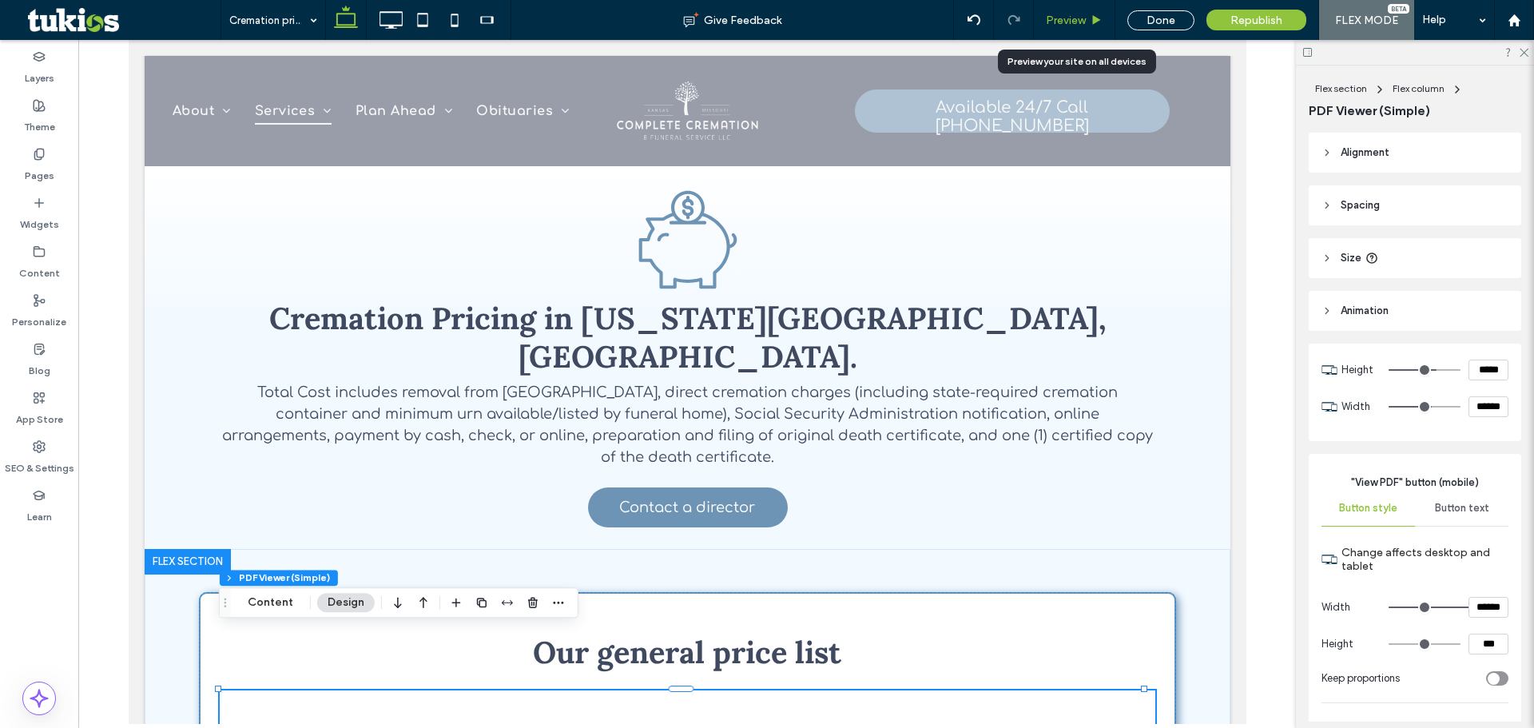
click at [1083, 11] on div "Preview" at bounding box center [1074, 20] width 81 height 40
click at [1163, 22] on div "Done" at bounding box center [1160, 20] width 67 height 20
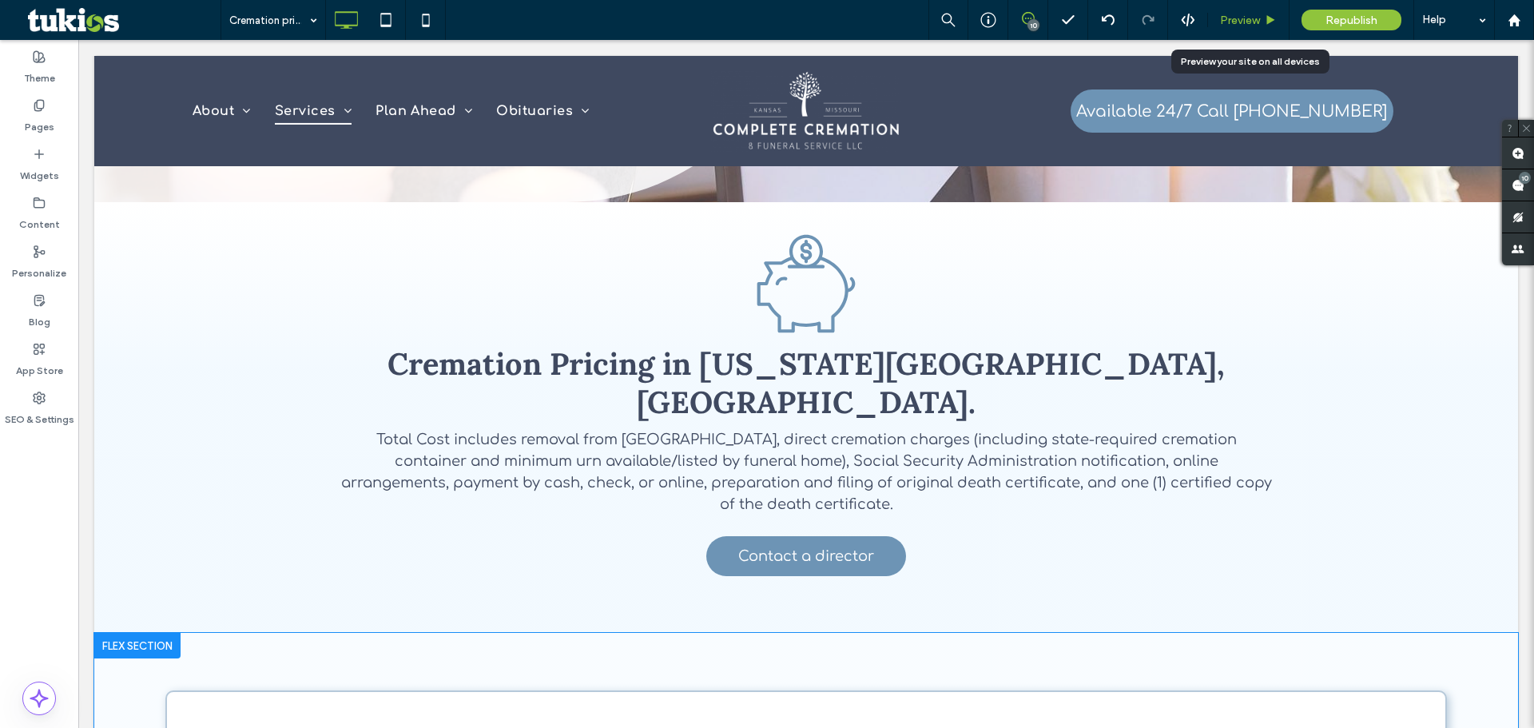
click at [1224, 21] on span "Preview" at bounding box center [1240, 21] width 40 height 14
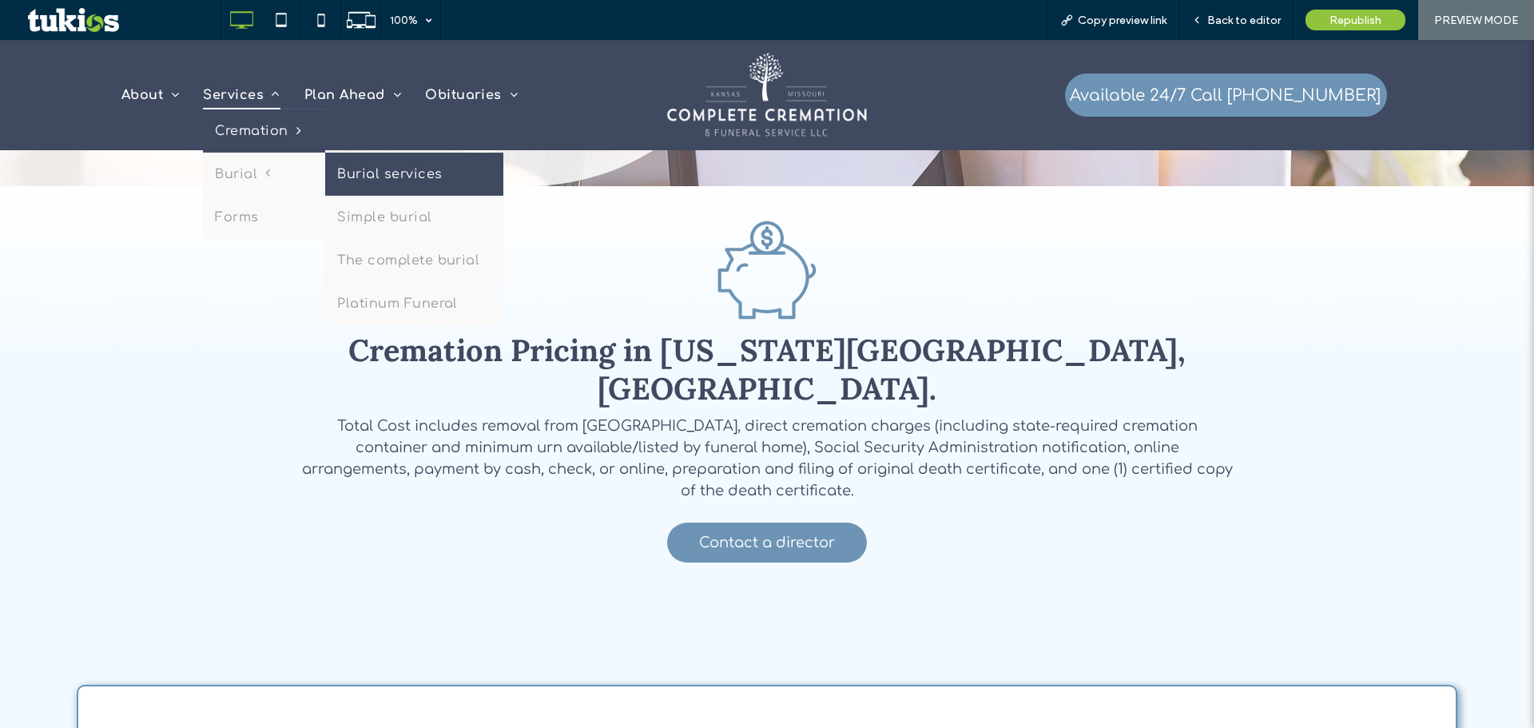
click at [389, 168] on link "Burial services" at bounding box center [414, 173] width 178 height 43
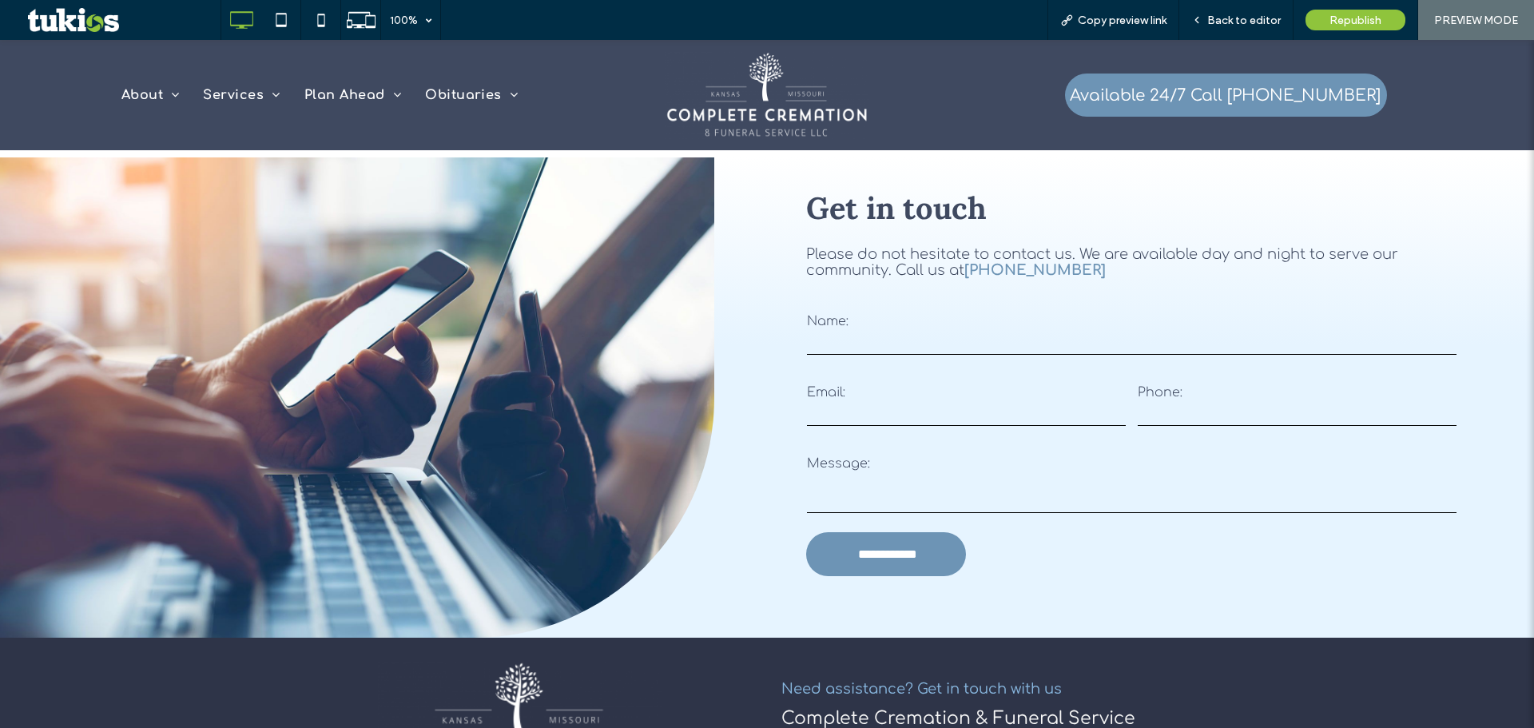
scroll to position [2636, 0]
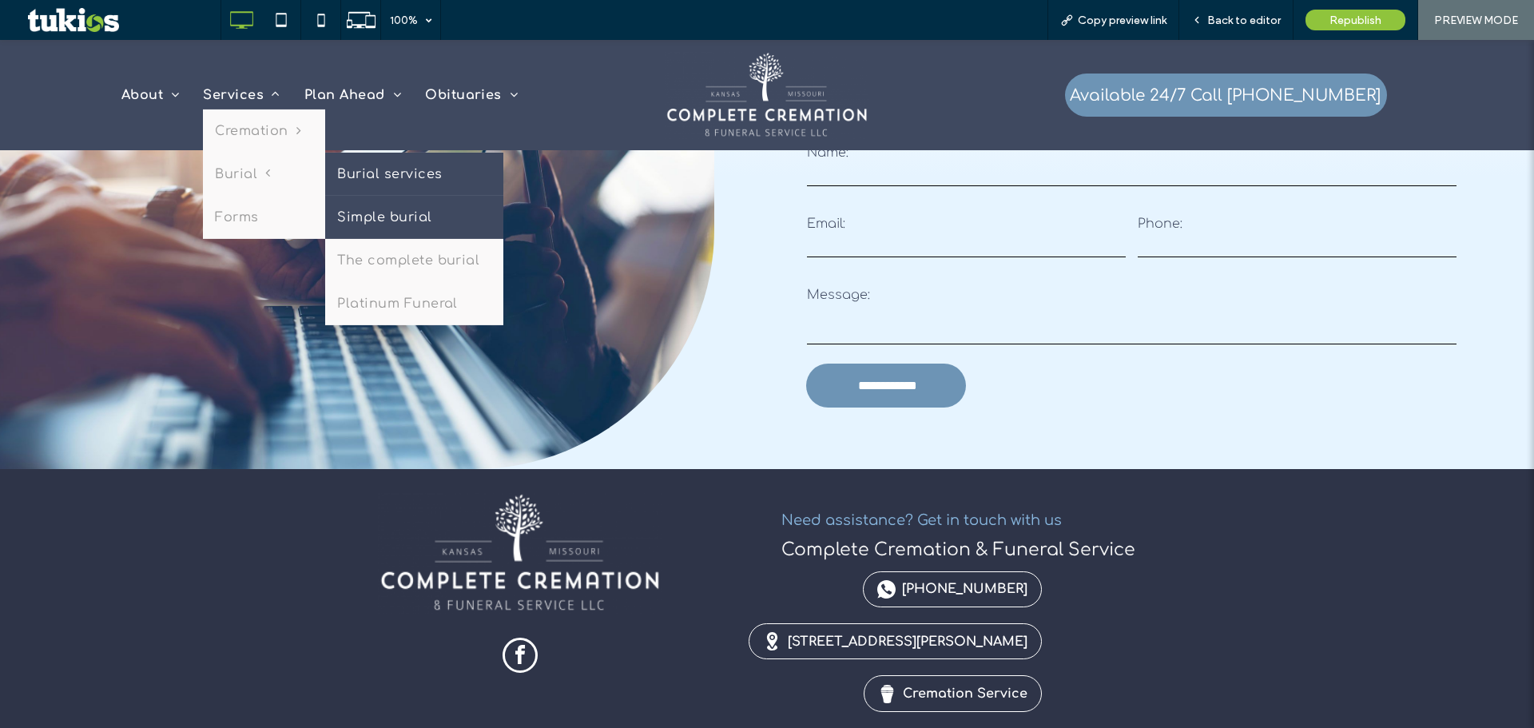
click at [396, 222] on link "Simple burial" at bounding box center [414, 216] width 178 height 43
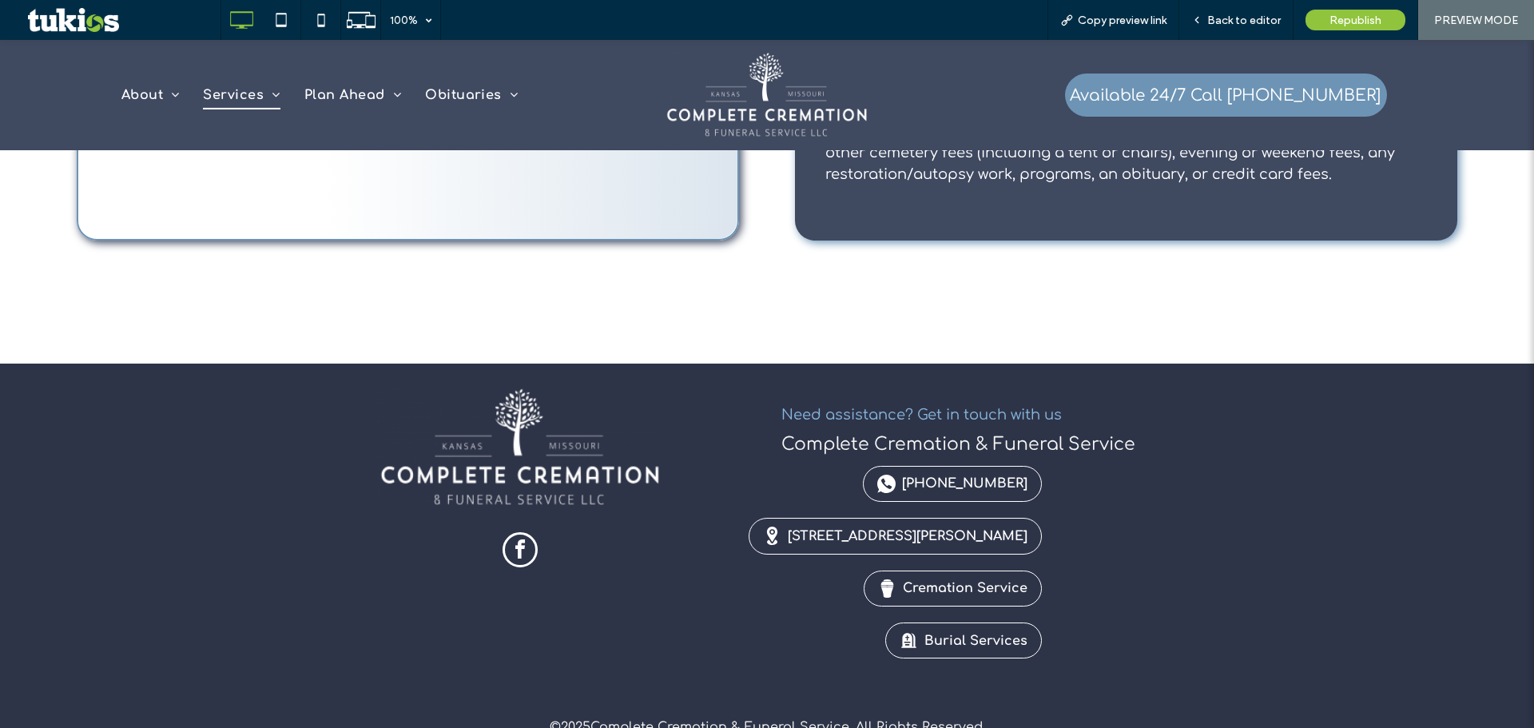
scroll to position [1198, 0]
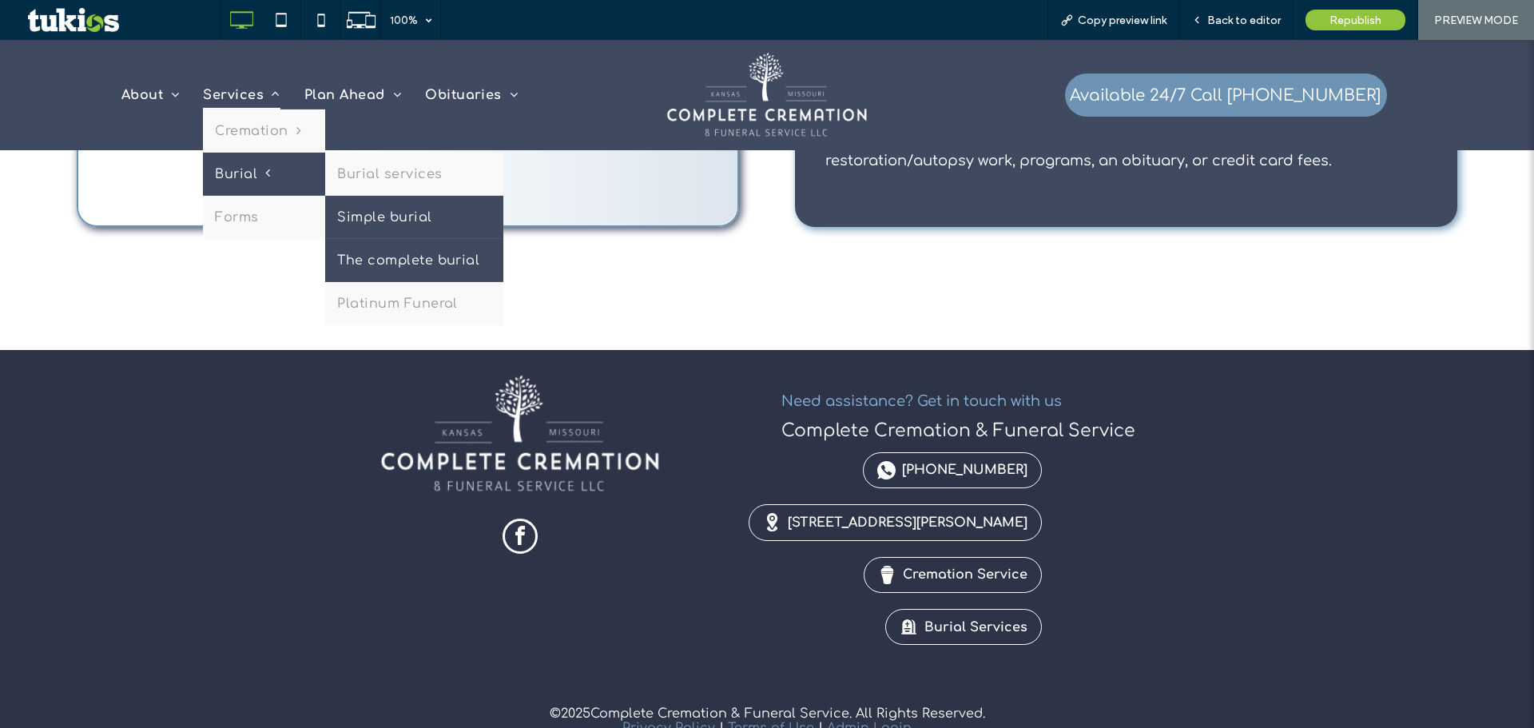
click at [451, 261] on link "The complete burial" at bounding box center [414, 259] width 178 height 43
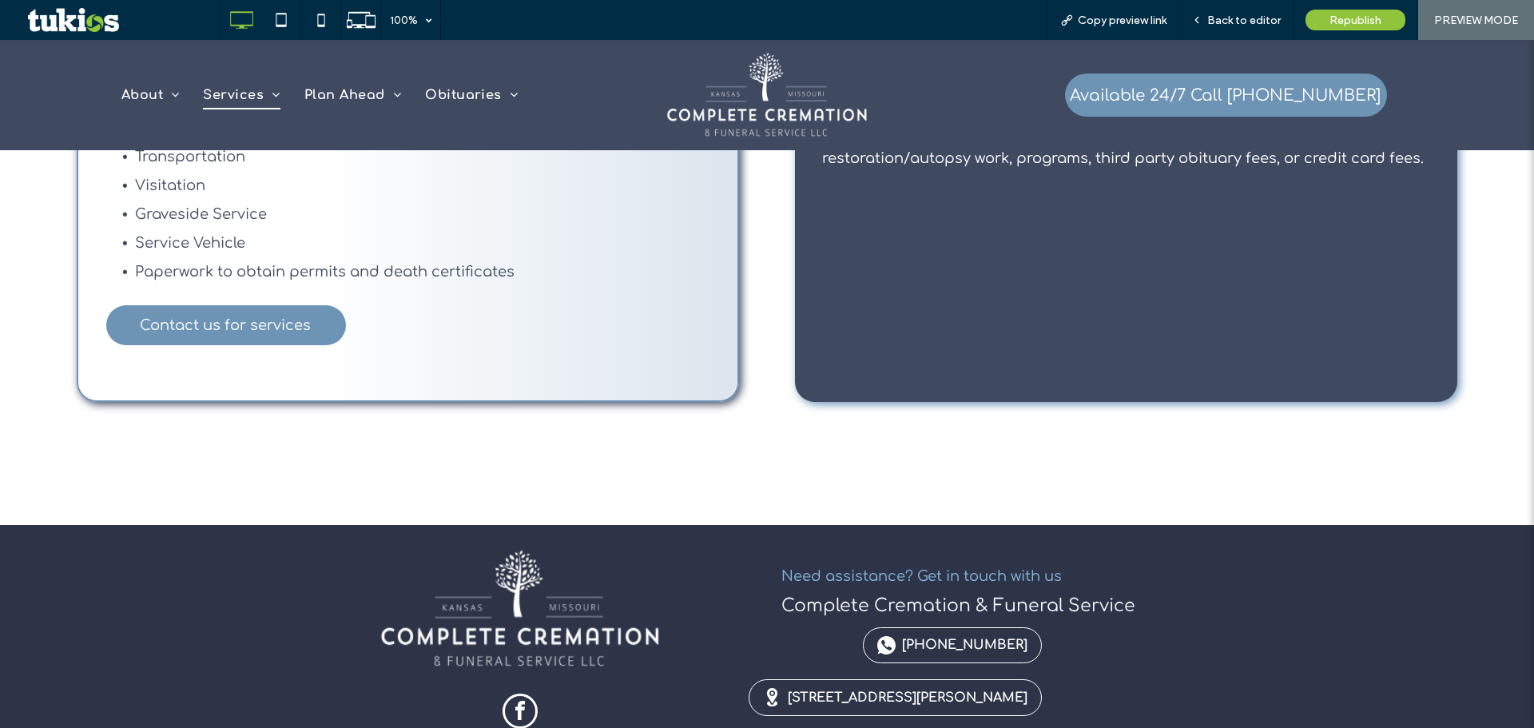
scroll to position [1039, 0]
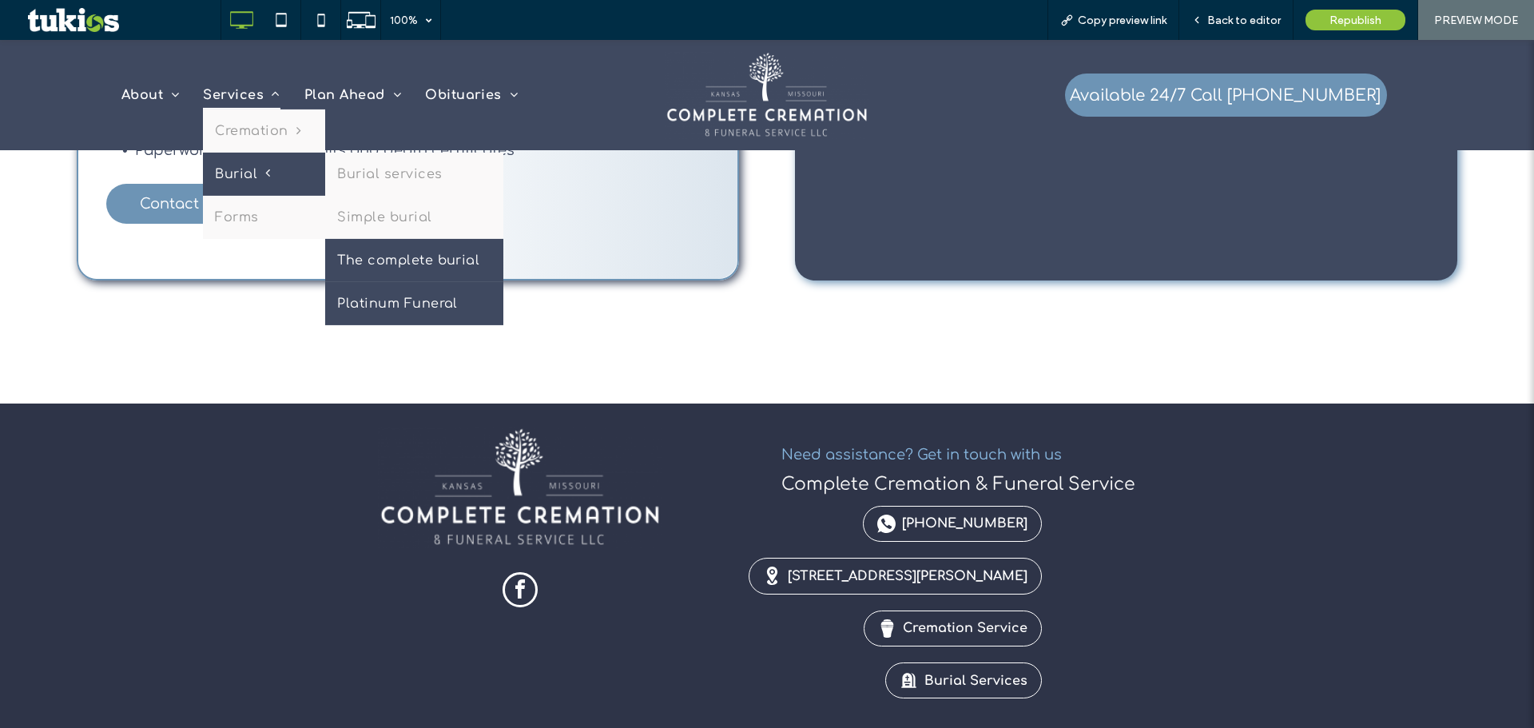
click at [404, 296] on link "Platinum Funeral" at bounding box center [414, 302] width 178 height 43
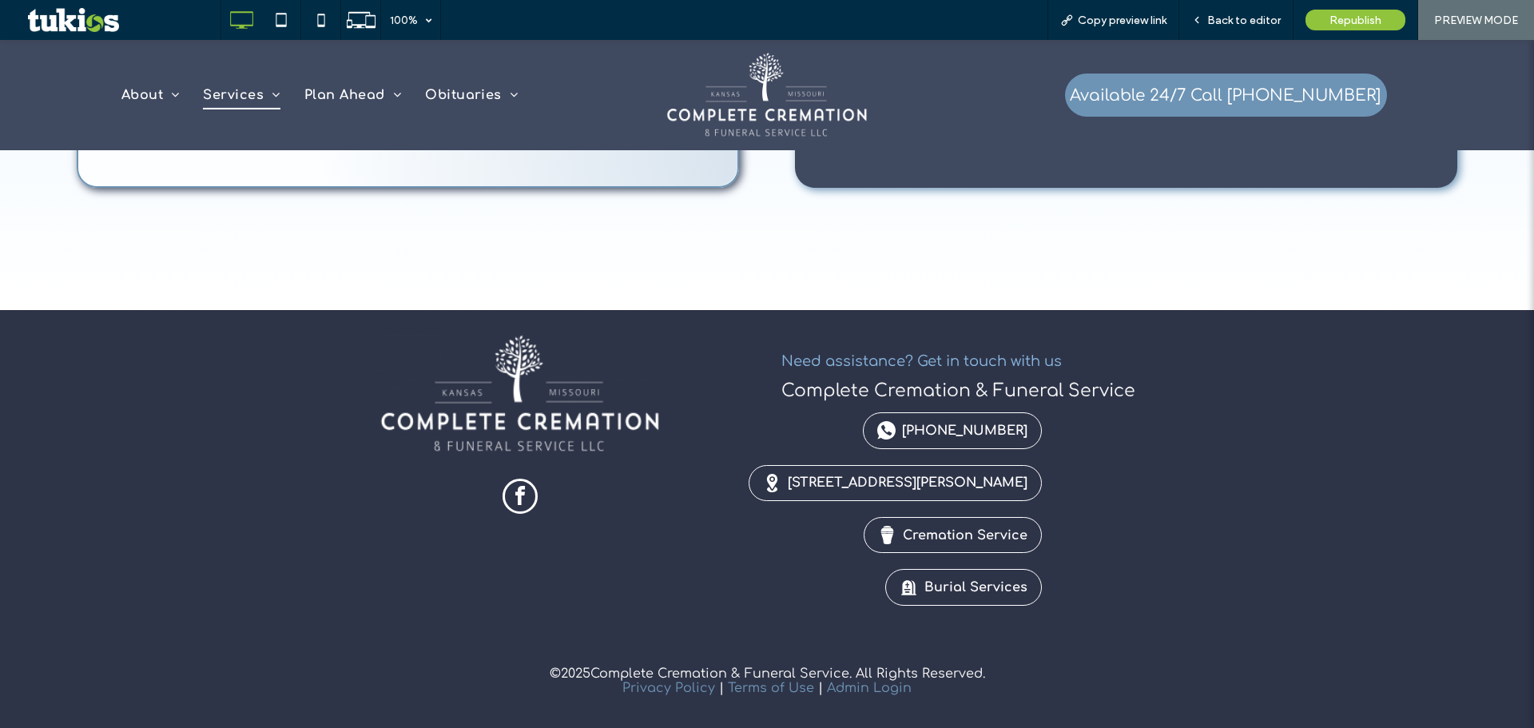
scroll to position [1159, 0]
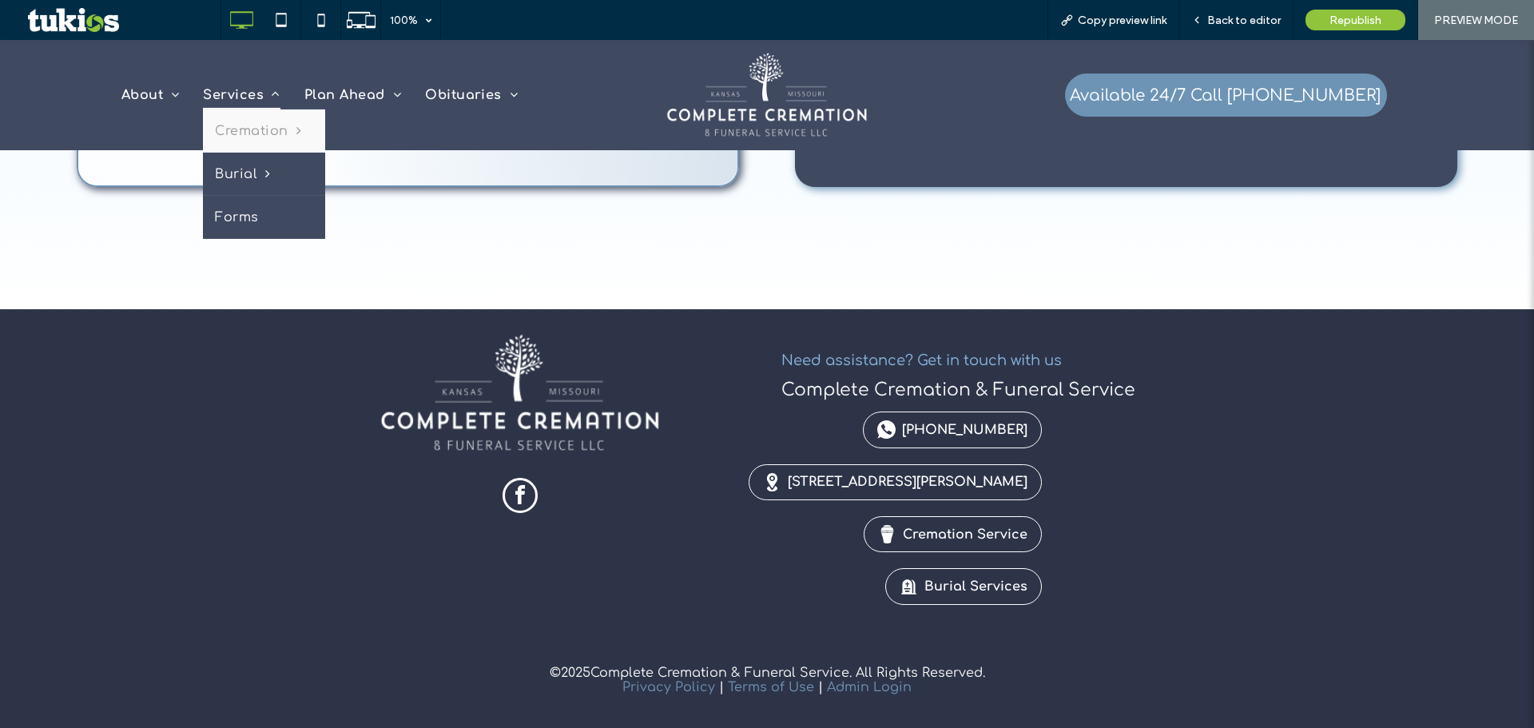
click at [287, 201] on link "Forms" at bounding box center [264, 216] width 122 height 43
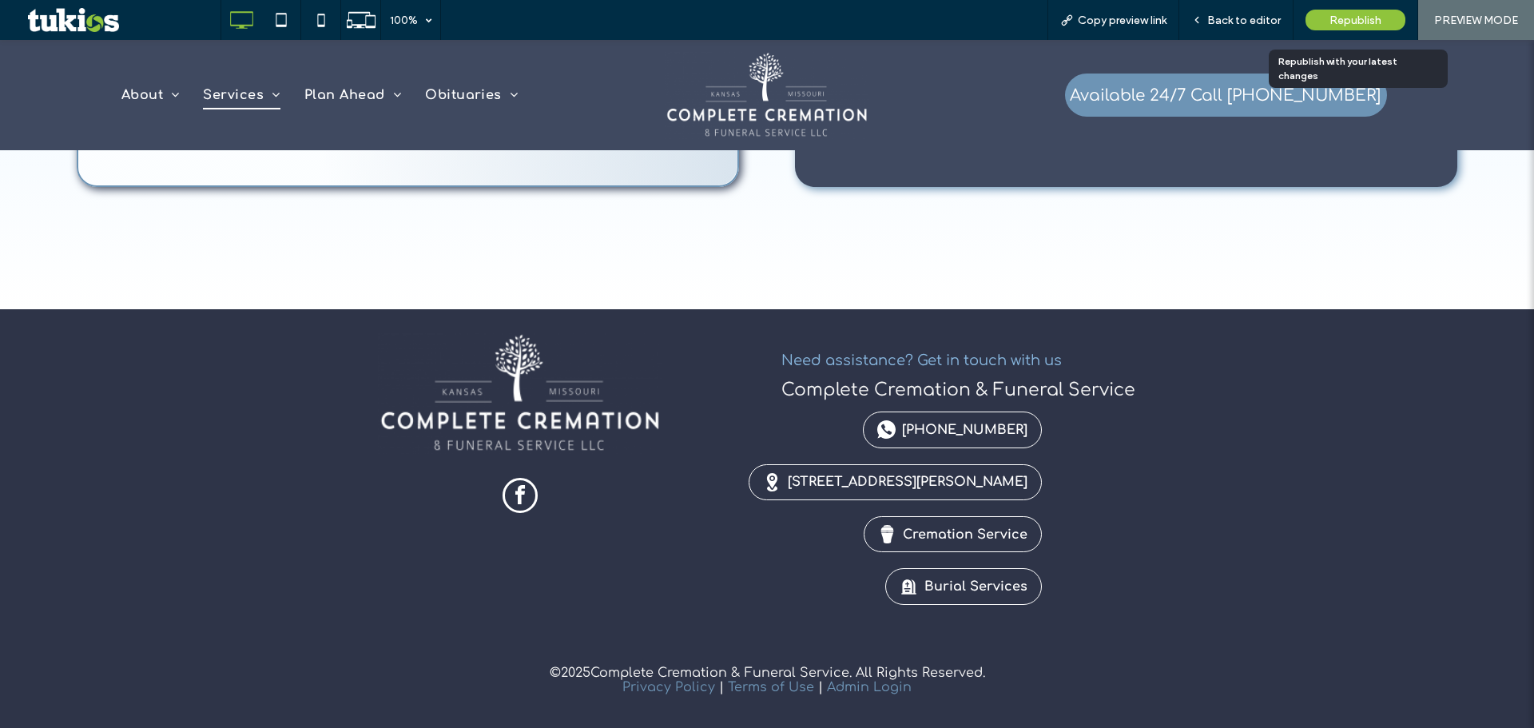
click at [1377, 24] on span "Republish" at bounding box center [1355, 21] width 52 height 14
